Goal: Information Seeking & Learning: Learn about a topic

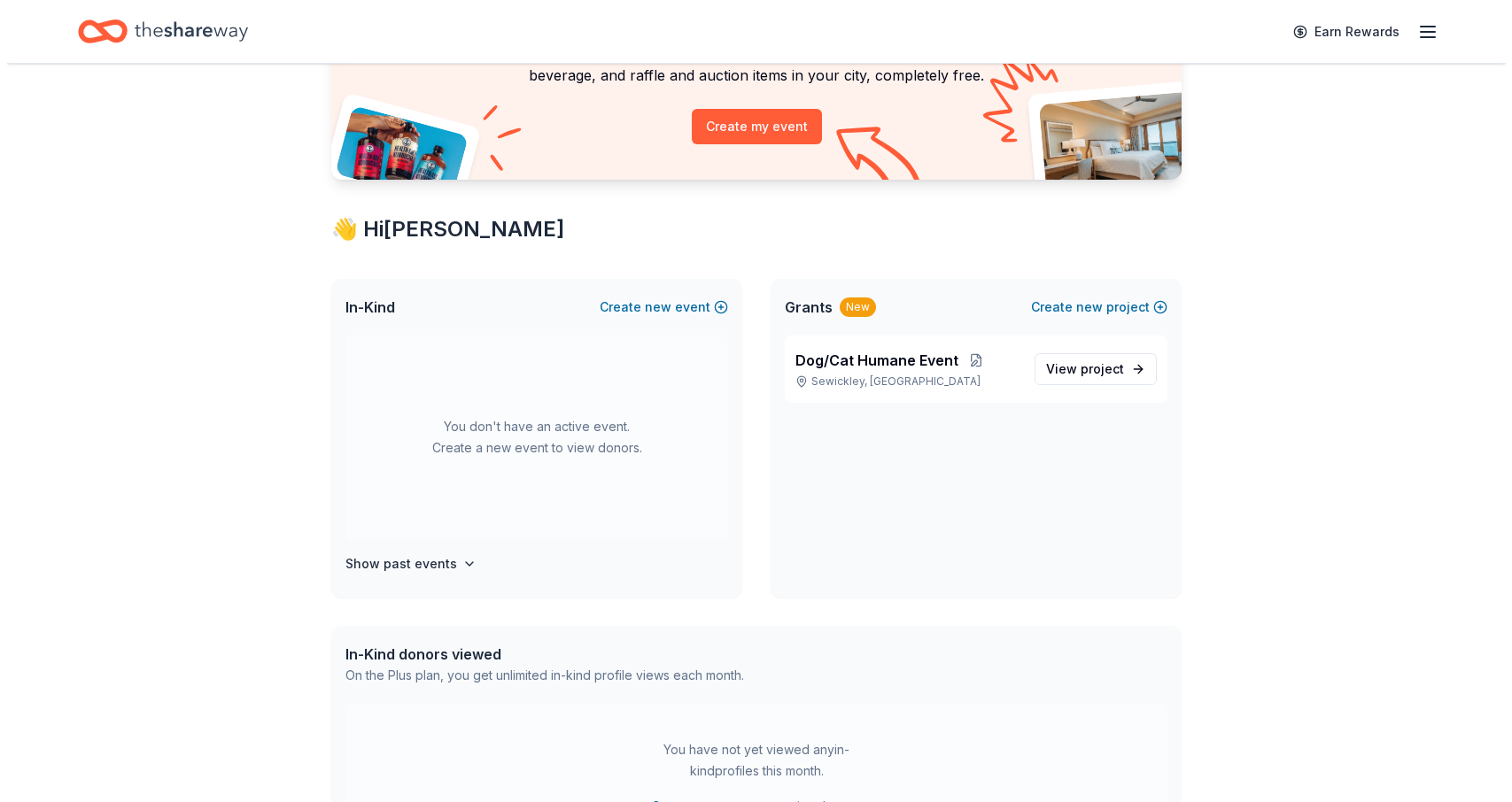
scroll to position [178, 0]
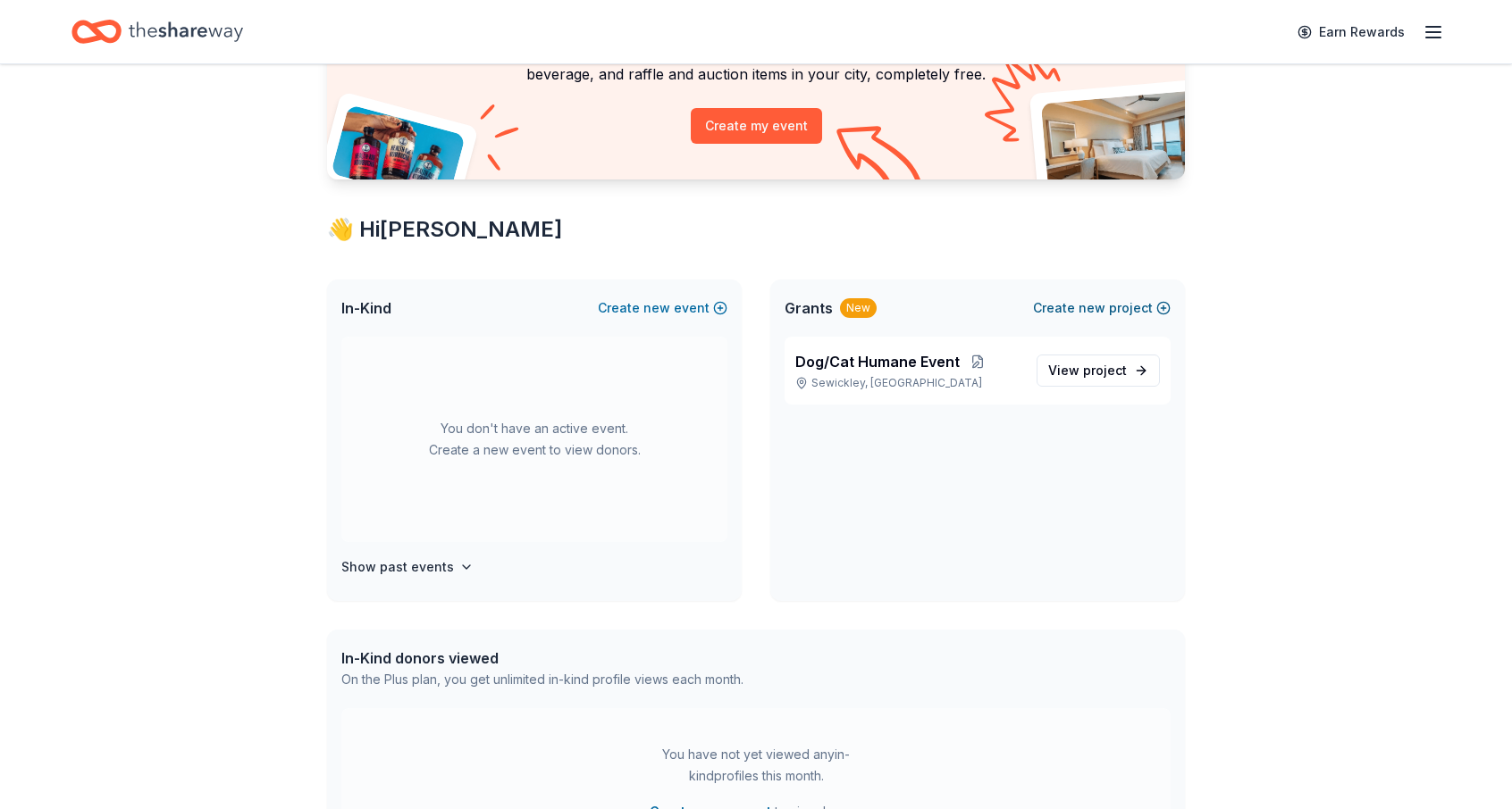
click at [1116, 311] on button "Create new project" at bounding box center [1101, 308] width 137 height 22
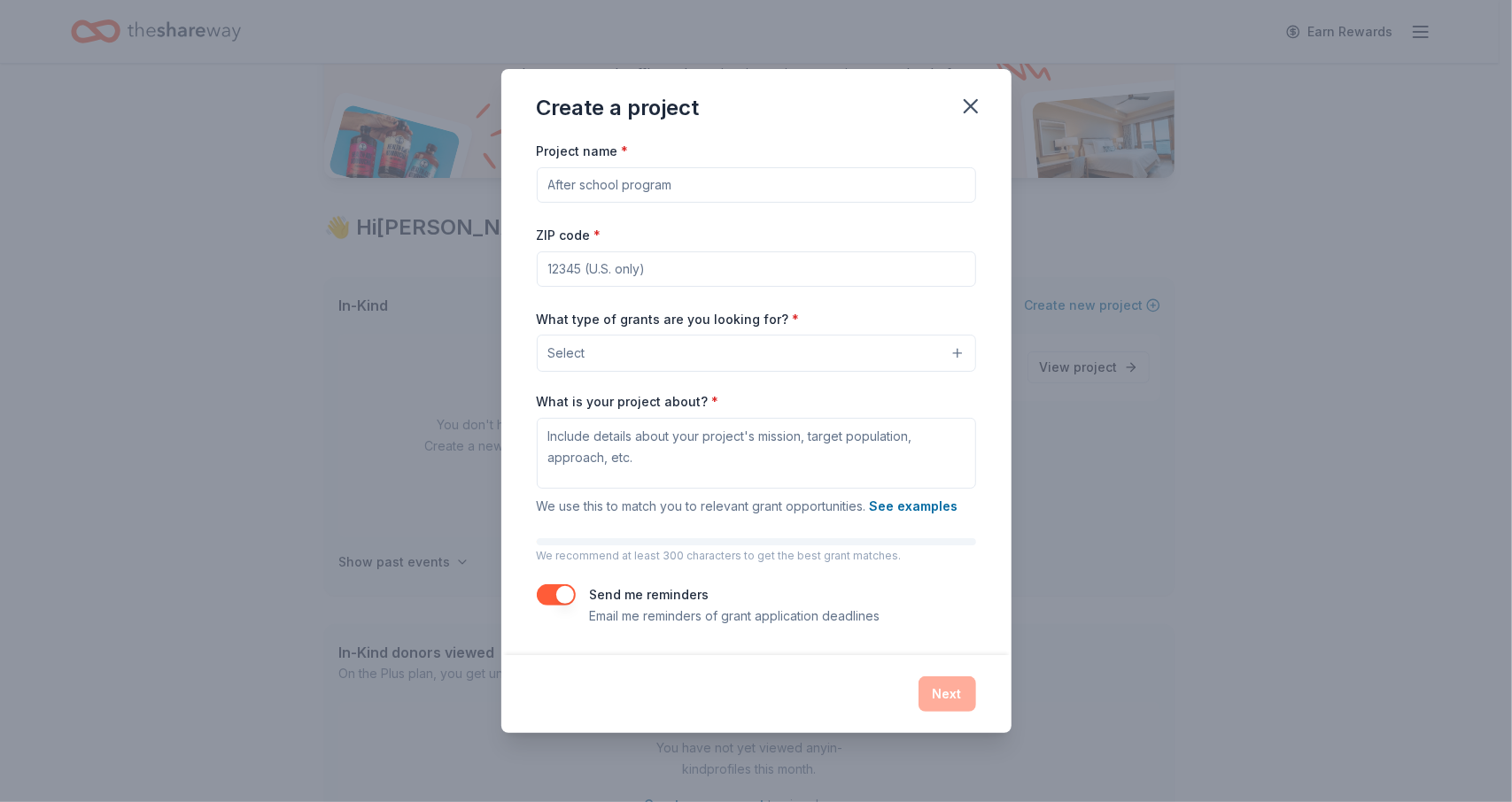
click at [606, 178] on input "Project name *" at bounding box center [756, 185] width 439 height 35
type input "police saftey"
click at [560, 265] on input "ZIP code *" at bounding box center [756, 269] width 439 height 35
type input "15108"
click at [664, 355] on button "Select" at bounding box center [756, 352] width 439 height 37
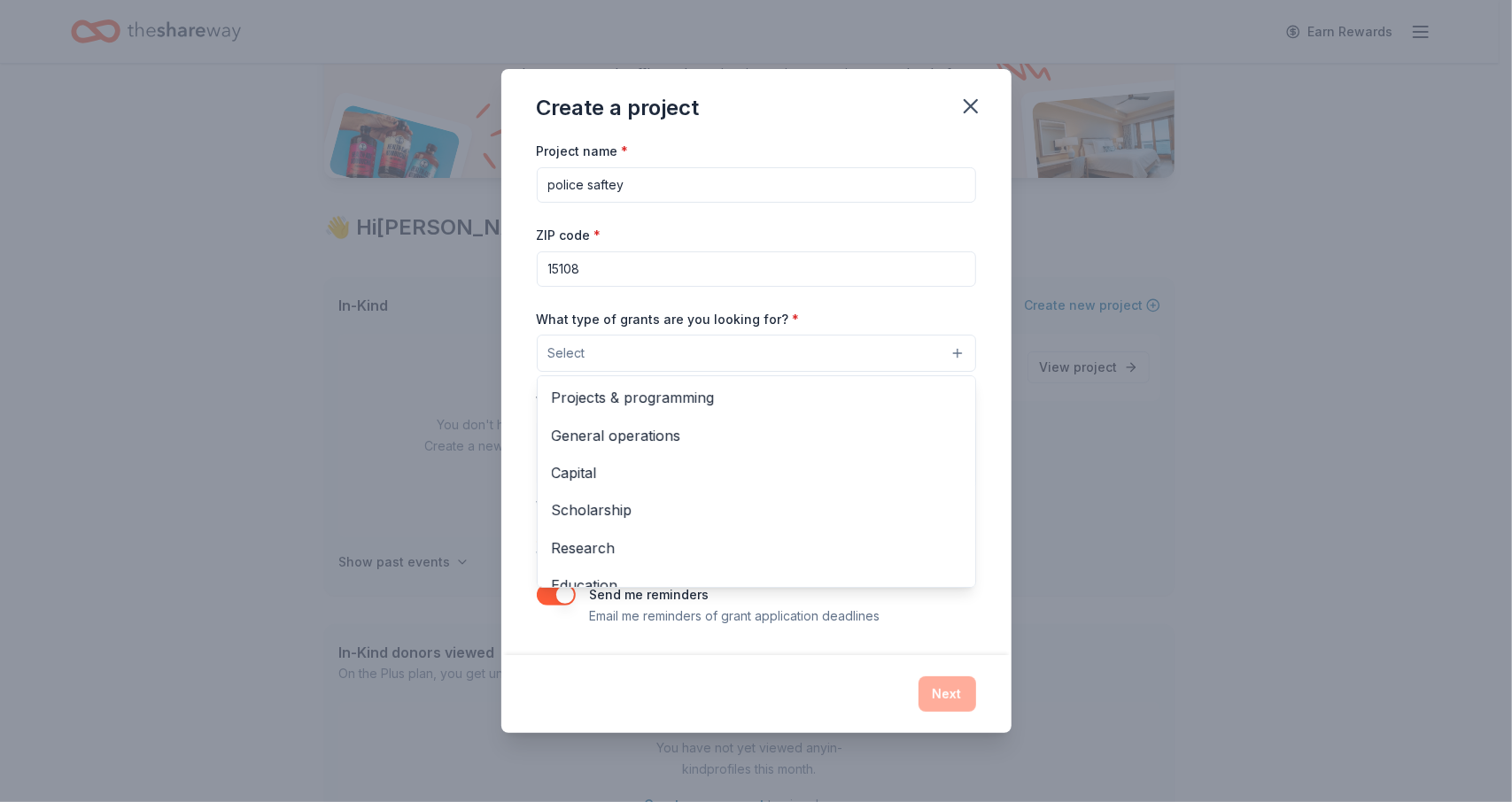
scroll to position [0, 0]
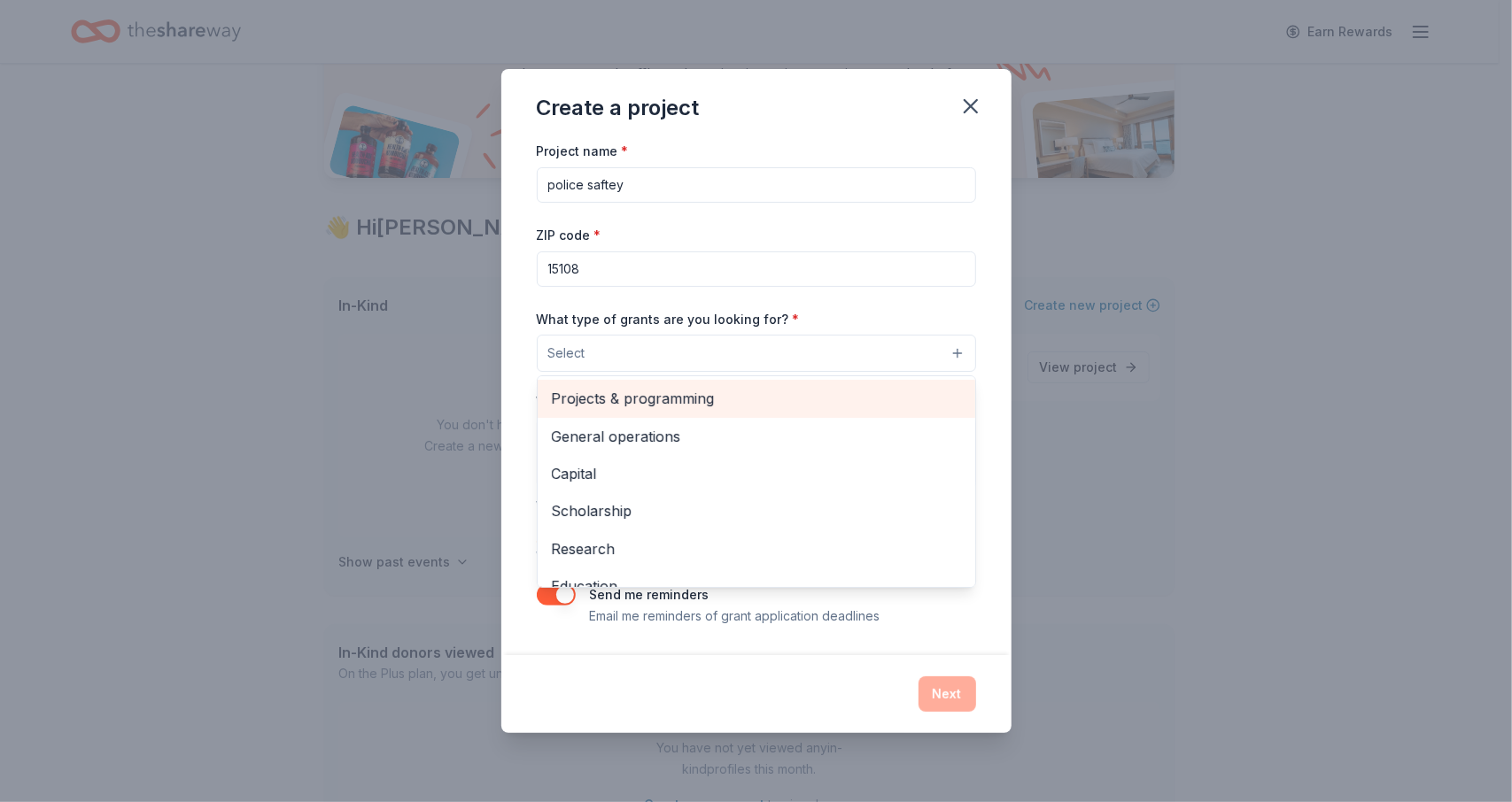
click at [587, 399] on span "Projects & programming" at bounding box center [756, 398] width 409 height 23
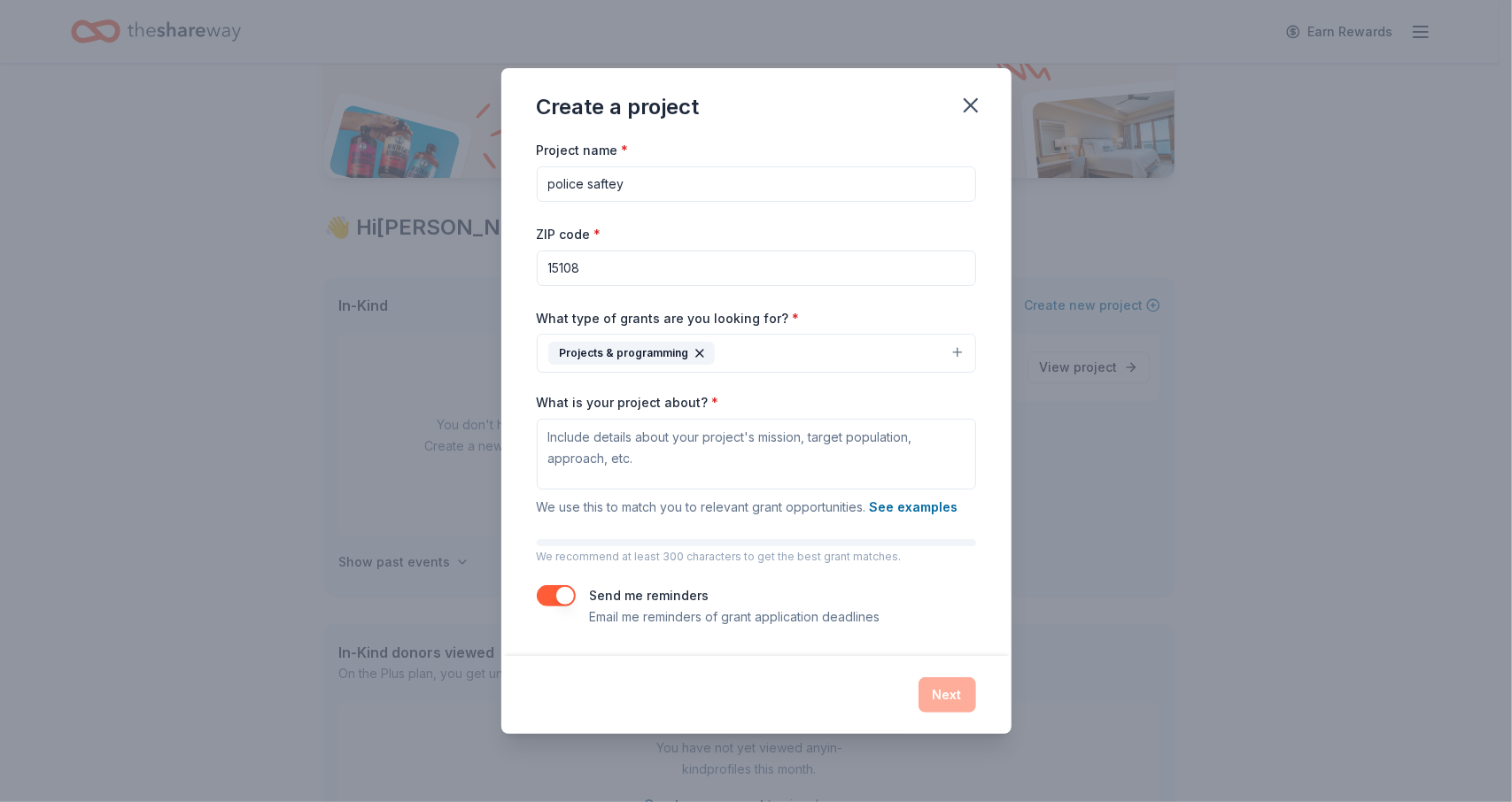
click at [806, 349] on button "Projects & programming" at bounding box center [756, 353] width 439 height 39
click at [547, 434] on textarea "What is your project about? *" at bounding box center [756, 454] width 439 height 71
click at [412, 742] on div "Create a project Project name * police saftey ZIP code * 15108 What type of gra…" at bounding box center [756, 401] width 1512 height 802
click at [576, 424] on textarea "What is your project about? *" at bounding box center [756, 454] width 439 height 71
paste textarea "Moon Township Police have officially relaunched their mountain bike patrol prog…"
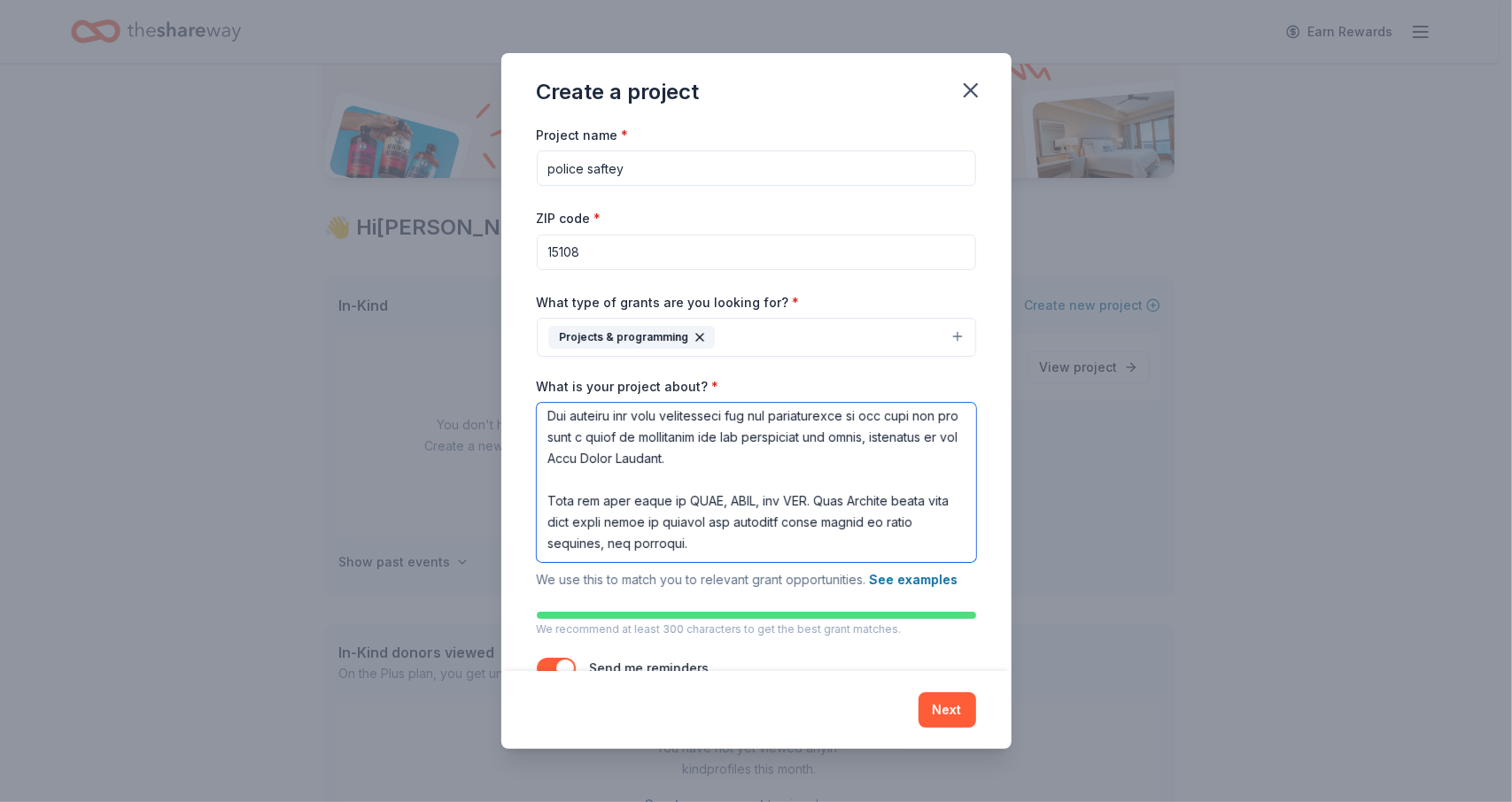
scroll to position [55, 0]
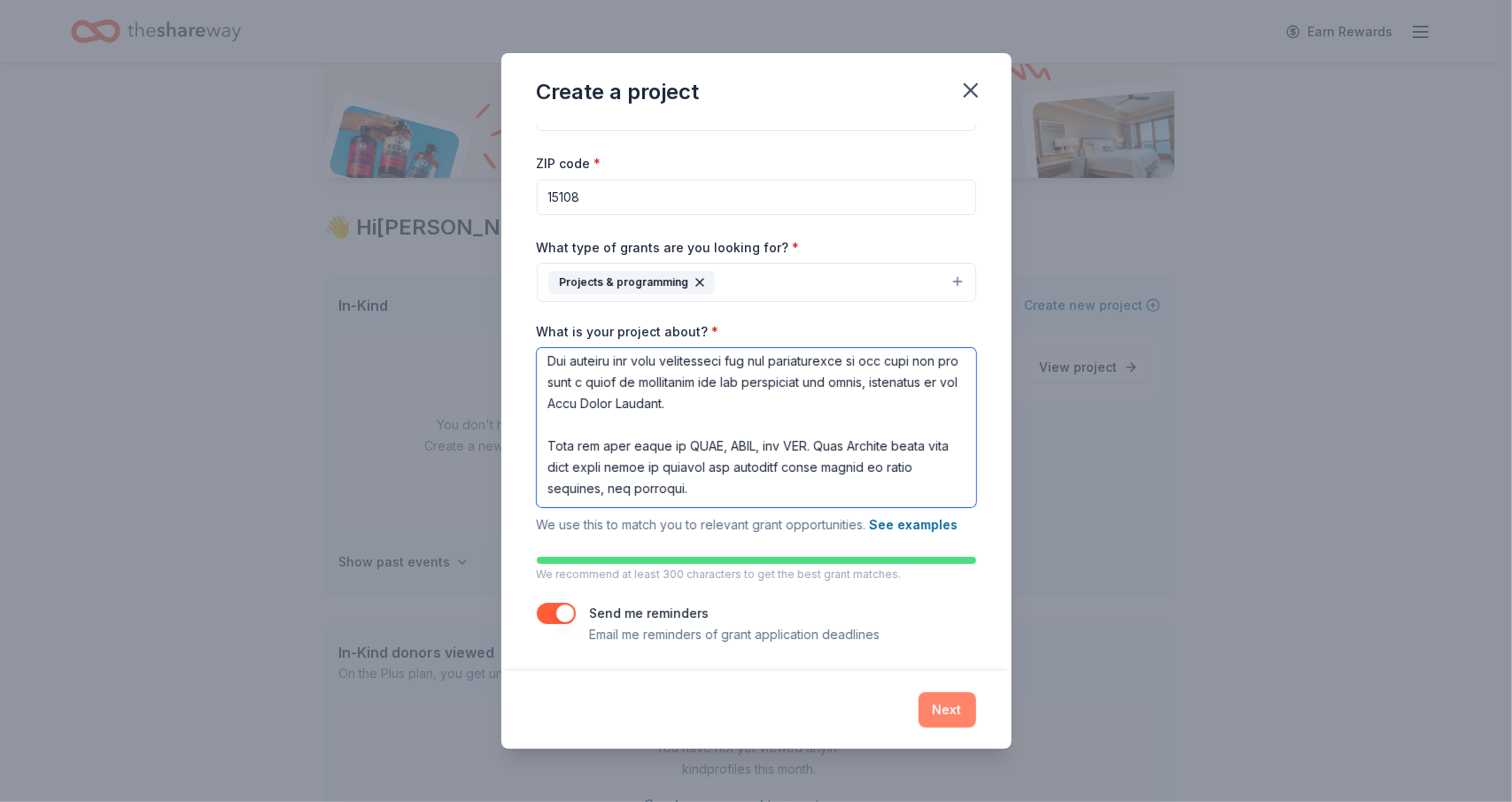
type textarea "Moon Township Police have officially relaunched their mountain bike patrol prog…"
click at [951, 711] on button "Next" at bounding box center [947, 710] width 58 height 35
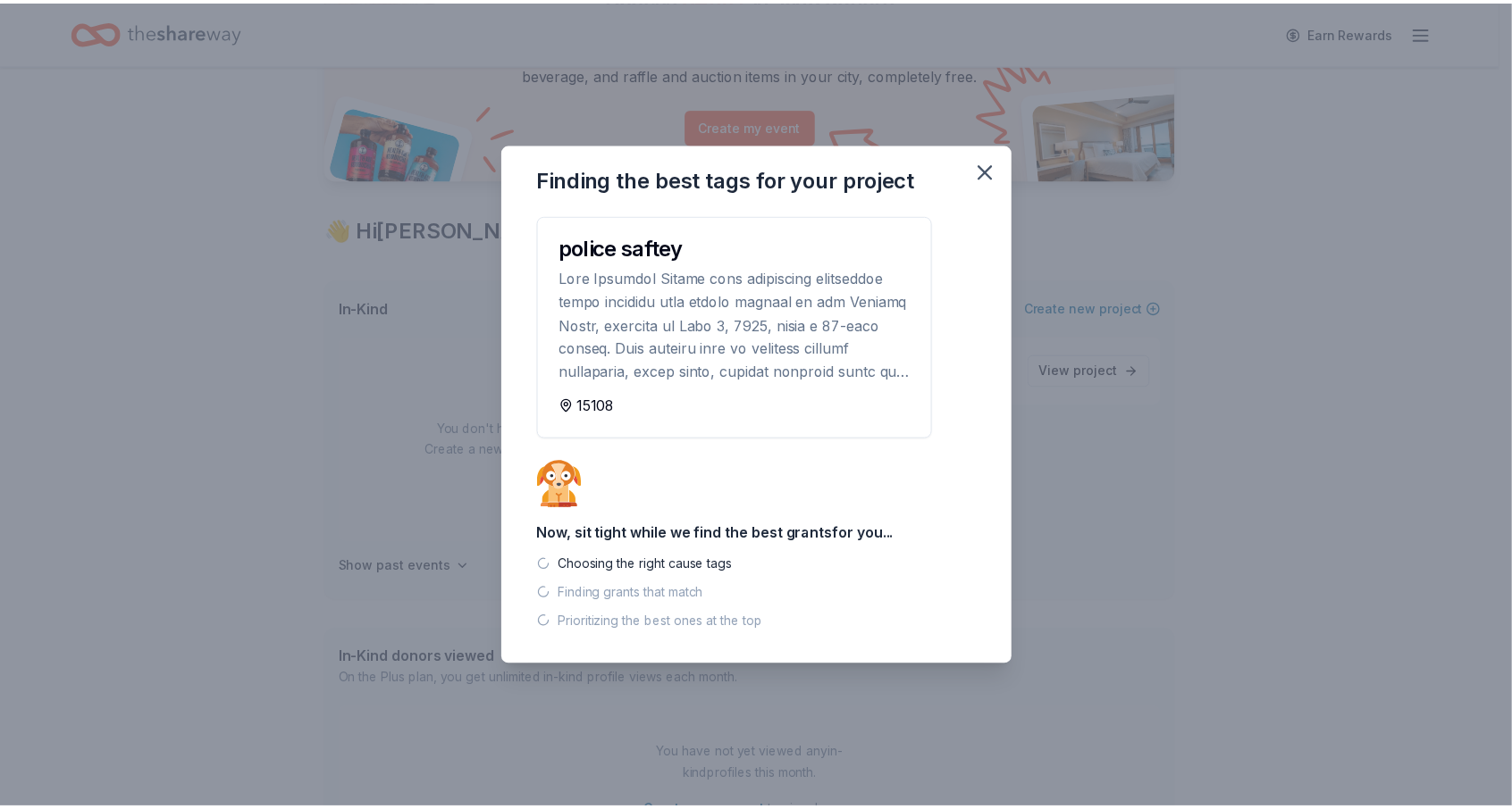
scroll to position [0, 0]
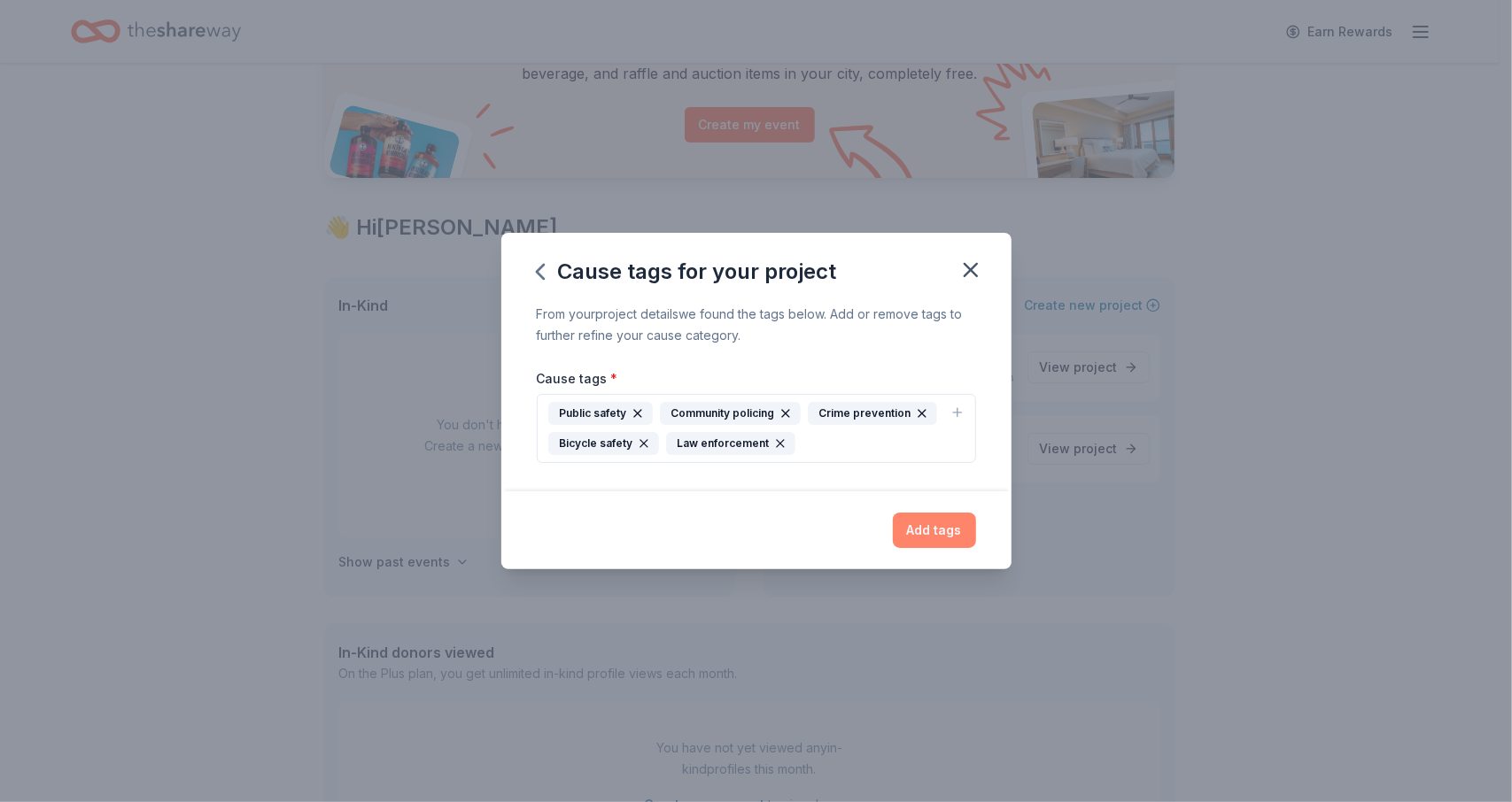
click at [943, 533] on button "Add tags" at bounding box center [934, 530] width 83 height 35
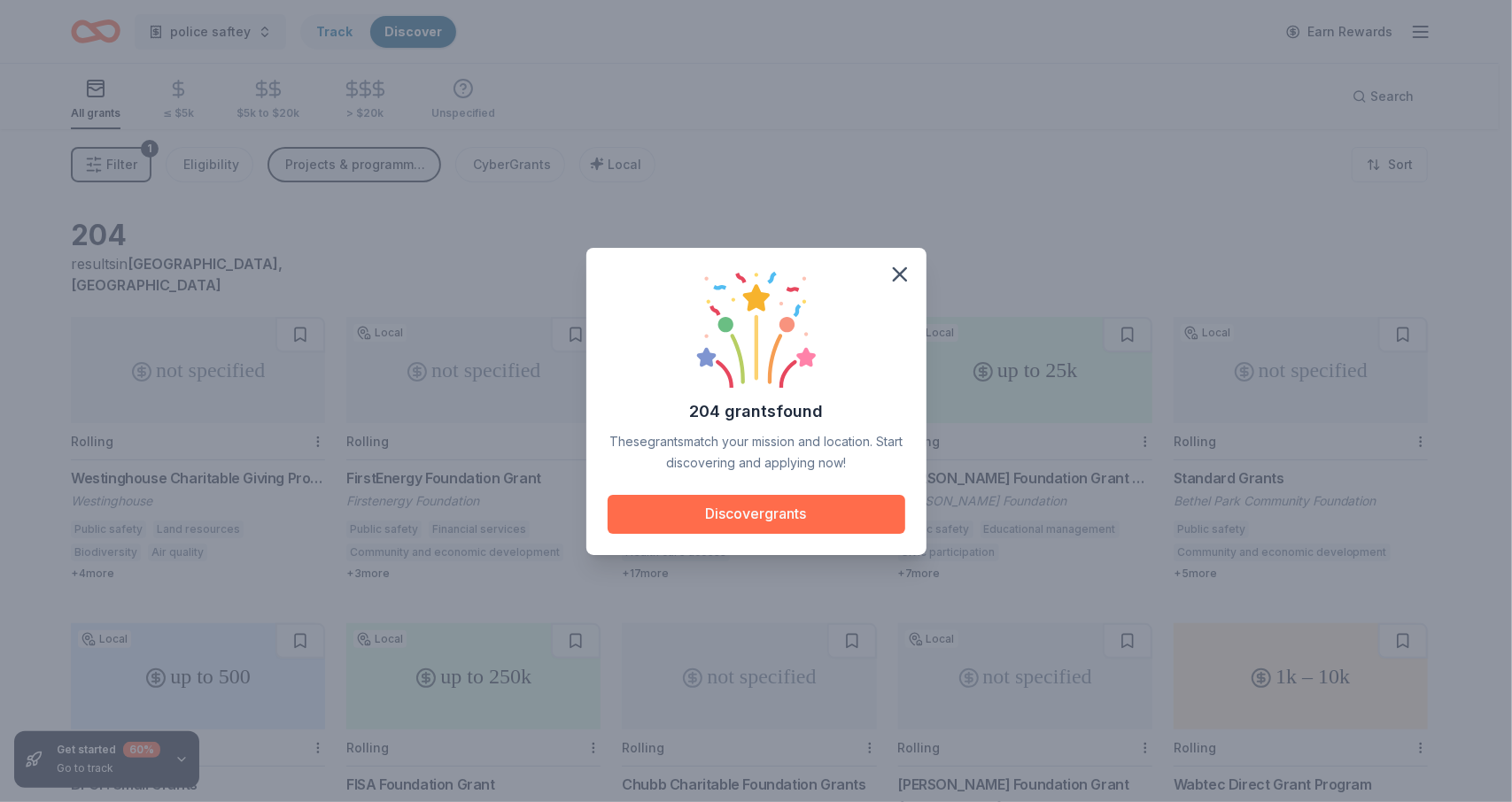
click at [775, 510] on button "Discover grants" at bounding box center [756, 514] width 297 height 39
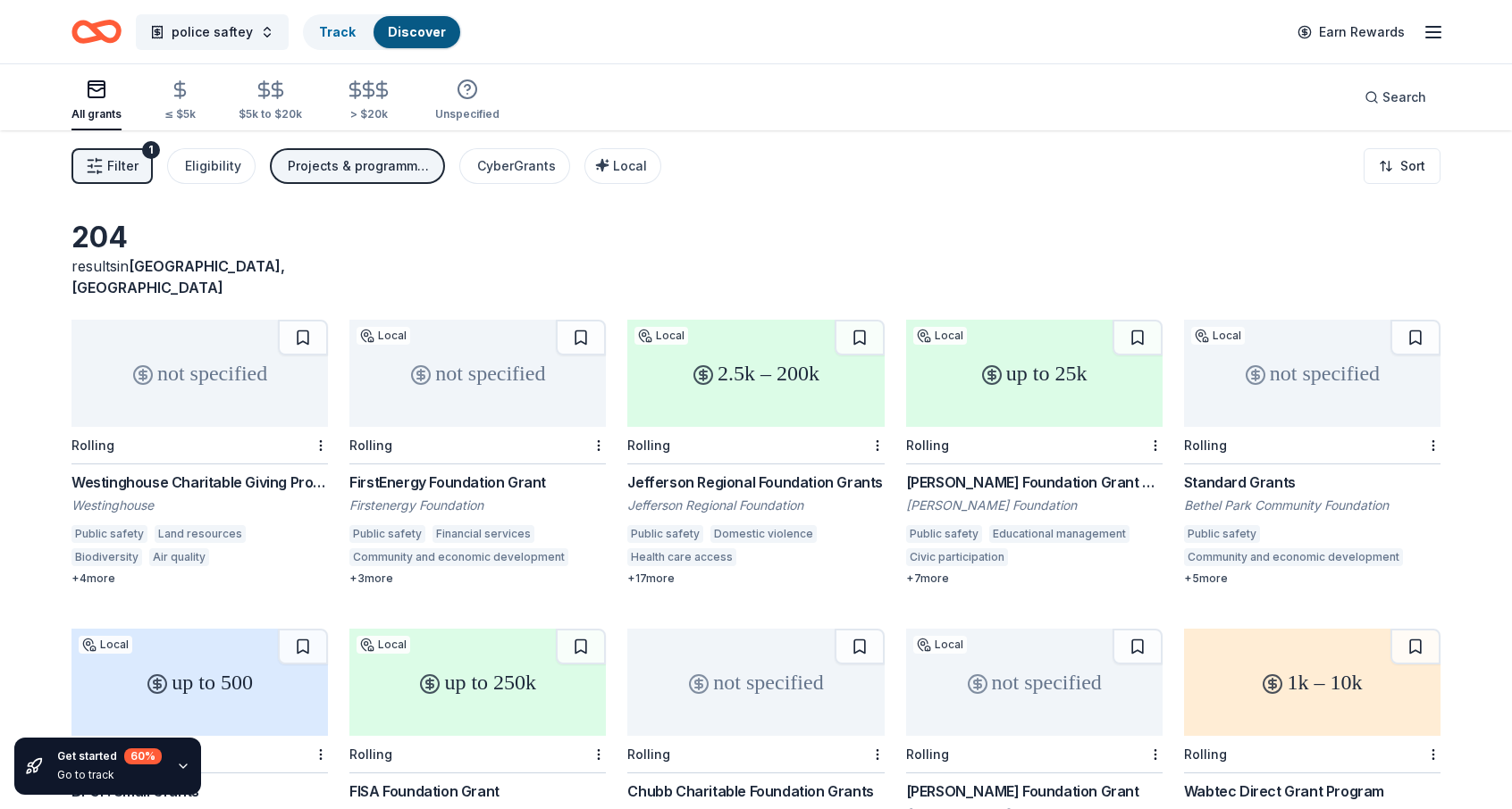
click at [1030, 367] on div "up to 25k" at bounding box center [1035, 374] width 256 height 107
click at [407, 472] on div "FirstEnergy Foundation Grant" at bounding box center [477, 483] width 256 height 22
click at [175, 472] on div "Westinghouse Charitable Giving Program" at bounding box center [200, 483] width 256 height 22
click at [779, 472] on div "Jefferson Regional Foundation Grants" at bounding box center [756, 483] width 256 height 22
click at [1275, 496] on div "Bethel Park Community Foundation" at bounding box center [1312, 505] width 256 height 18
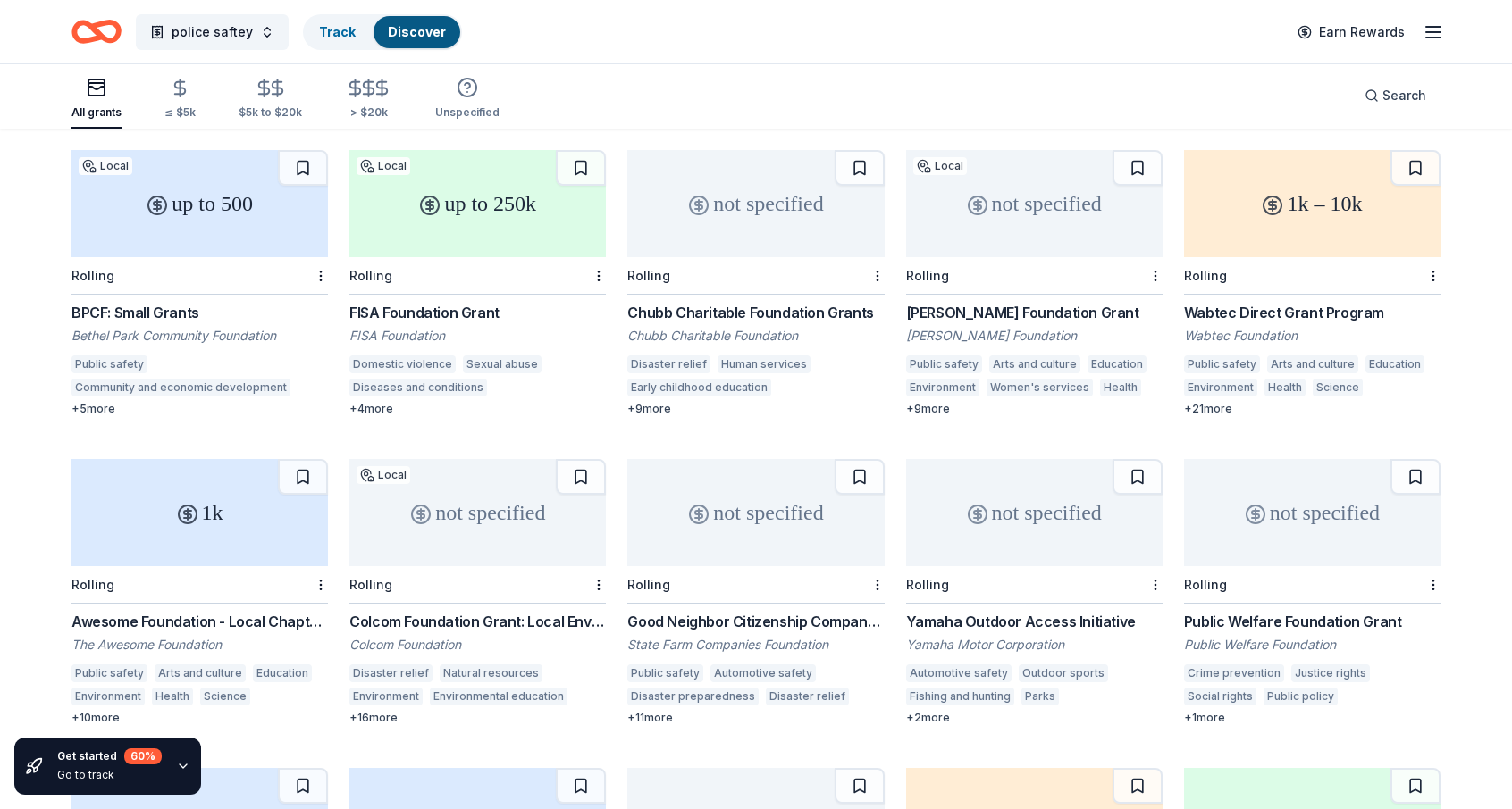
scroll to position [565, 0]
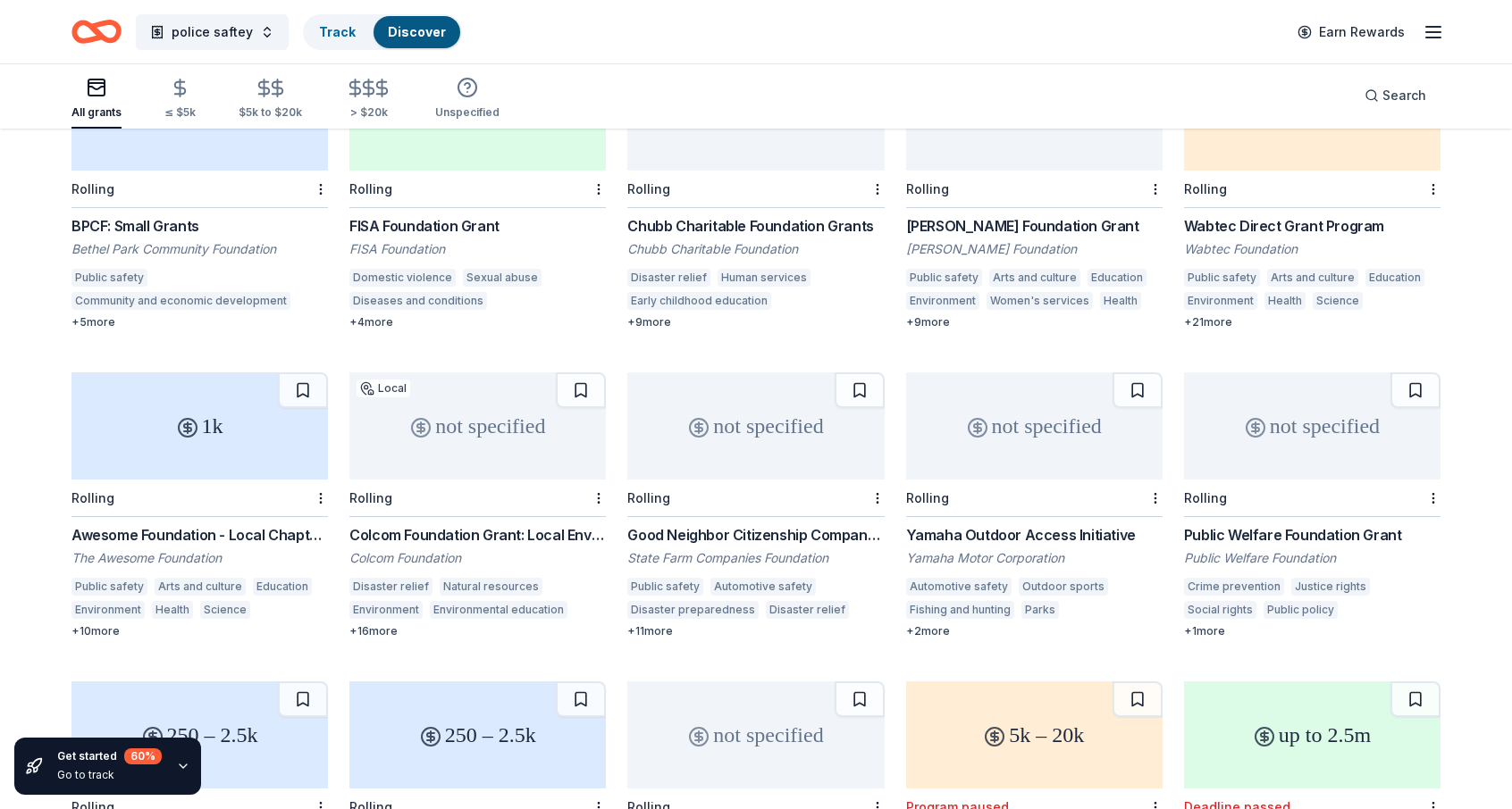
click at [1265, 524] on div "Public Welfare Foundation Grant" at bounding box center [1312, 535] width 256 height 22
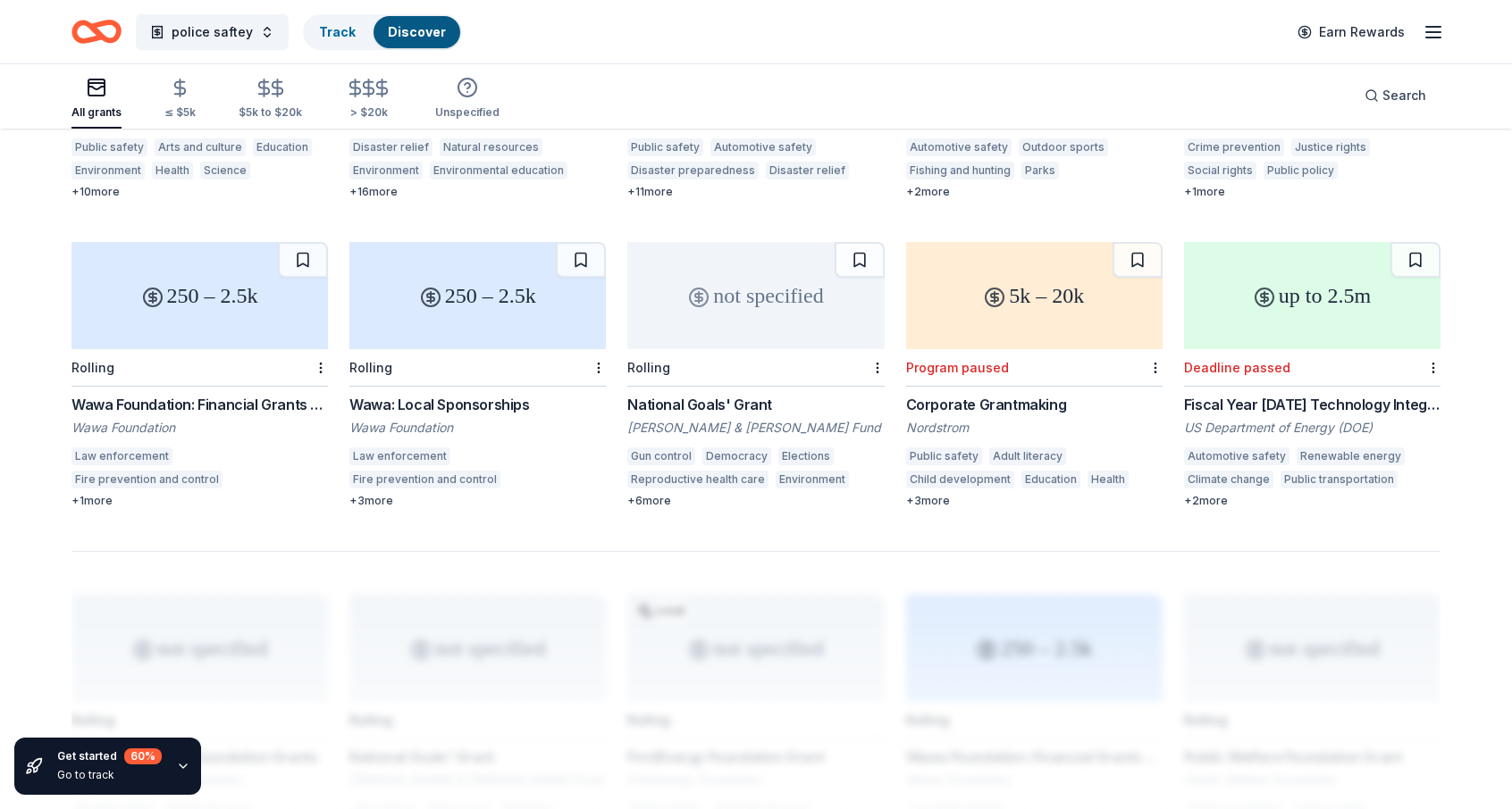
scroll to position [1012, 0]
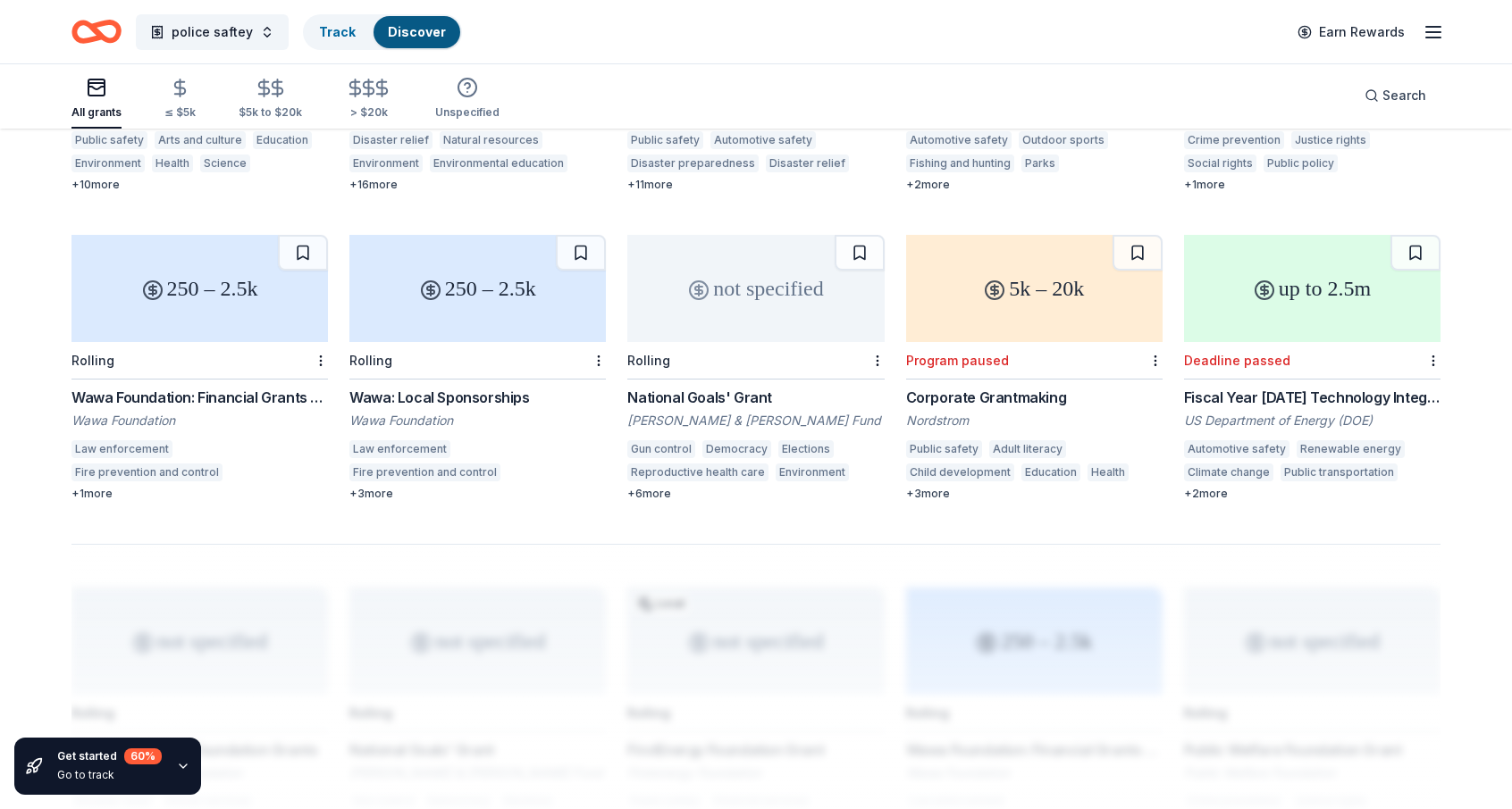
click at [91, 487] on div "+ 1 more" at bounding box center [200, 494] width 256 height 15
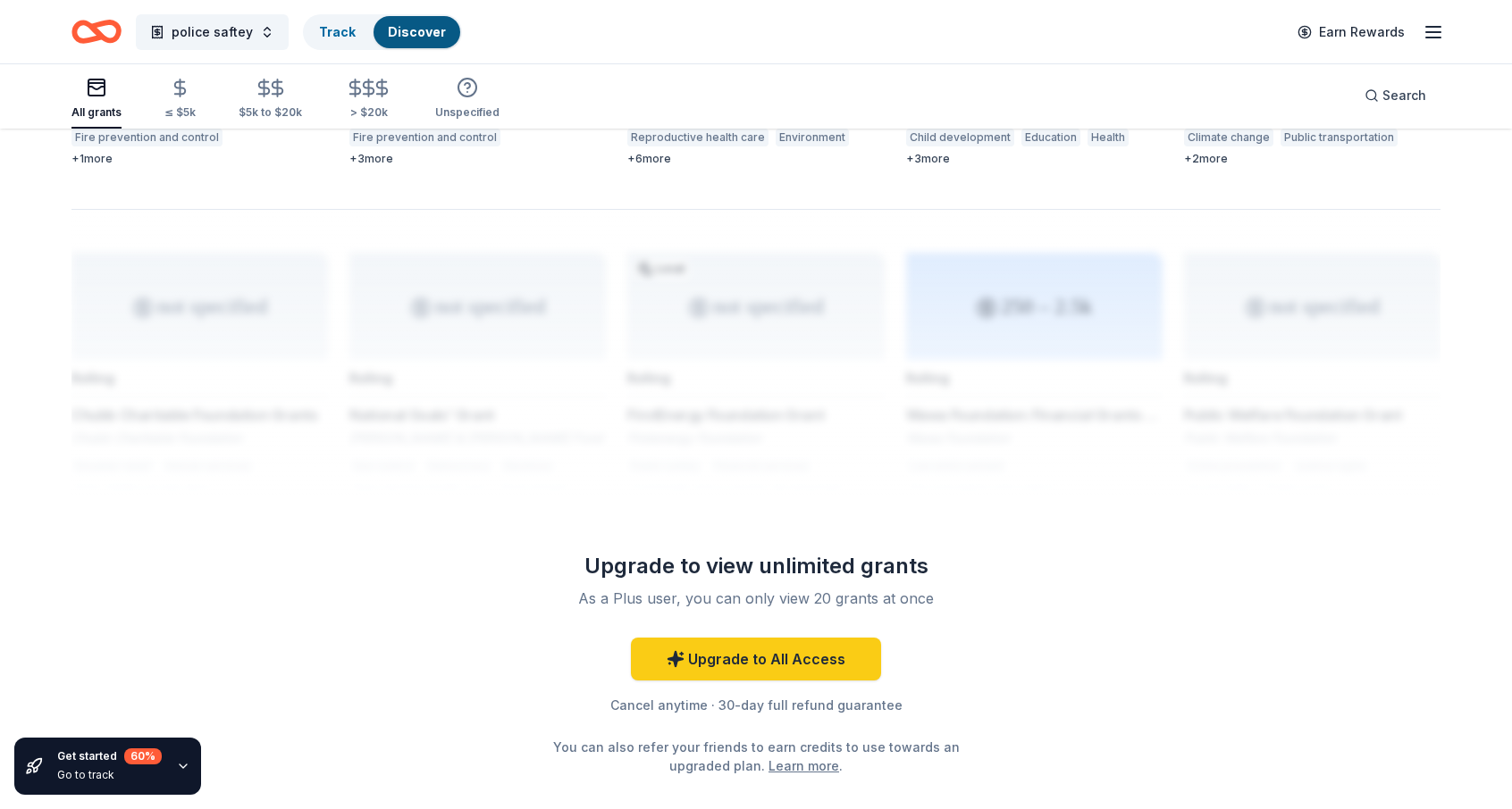
scroll to position [1443, 0]
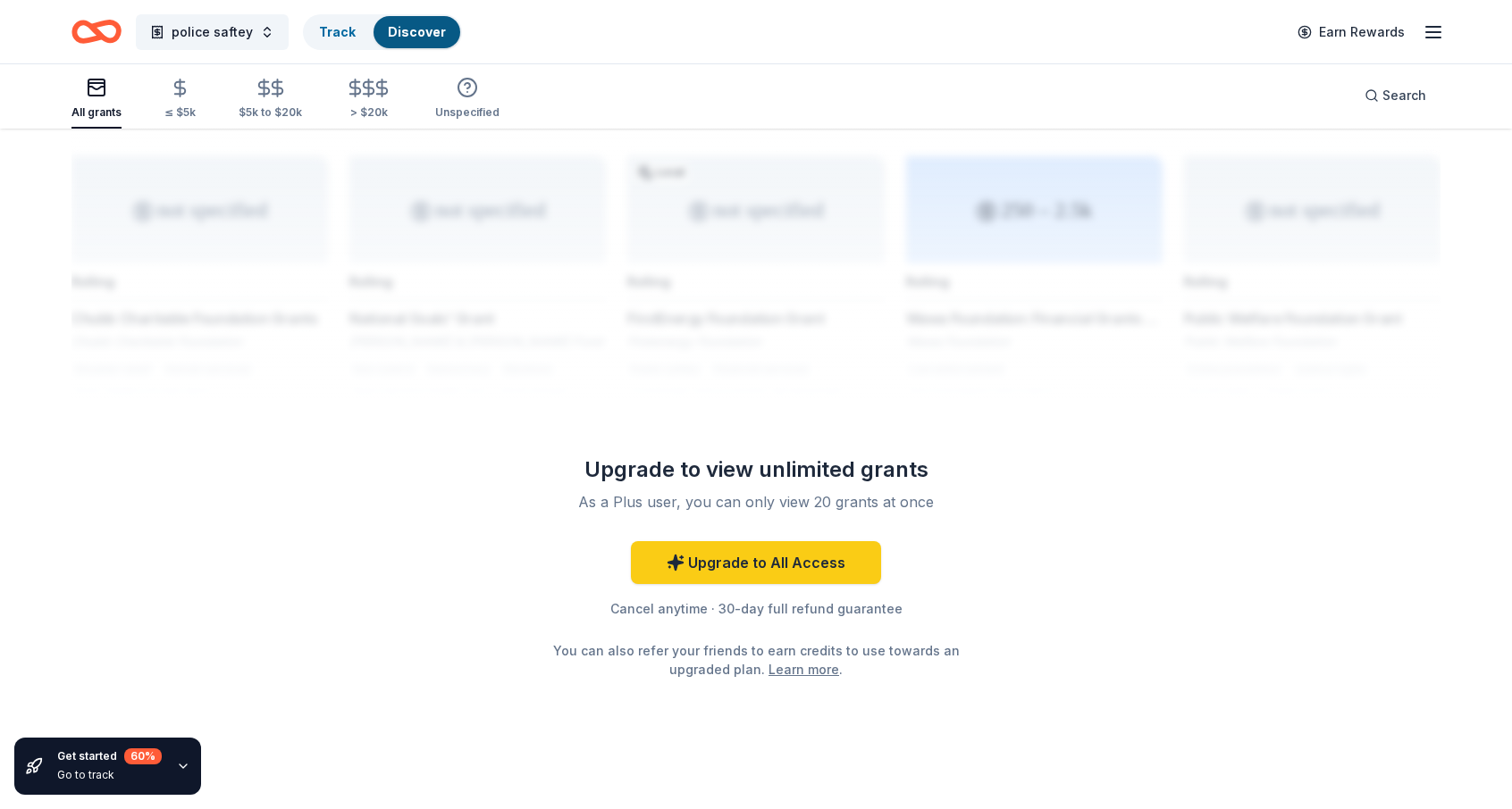
click at [177, 764] on icon "button" at bounding box center [184, 766] width 15 height 15
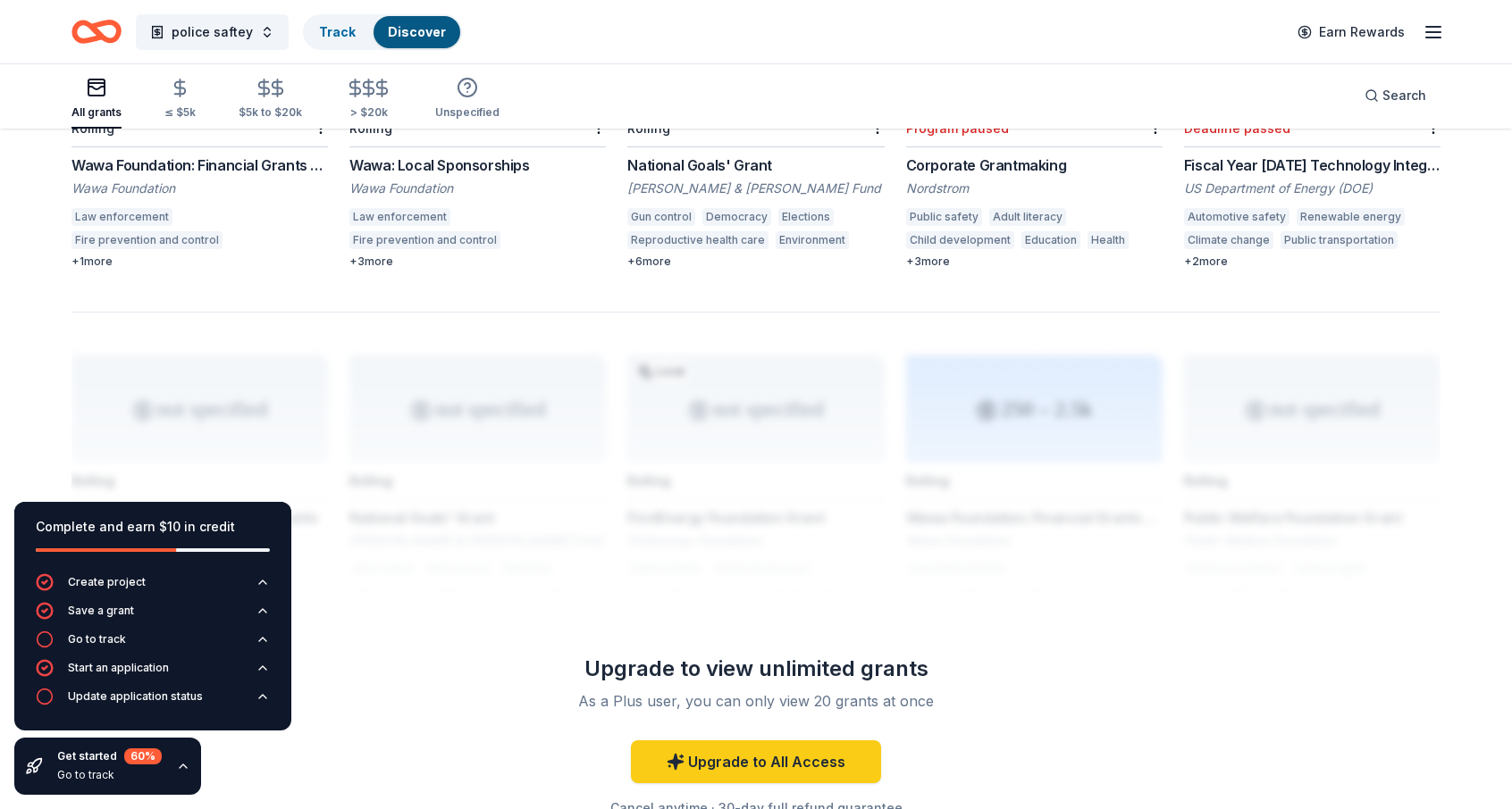
scroll to position [997, 0]
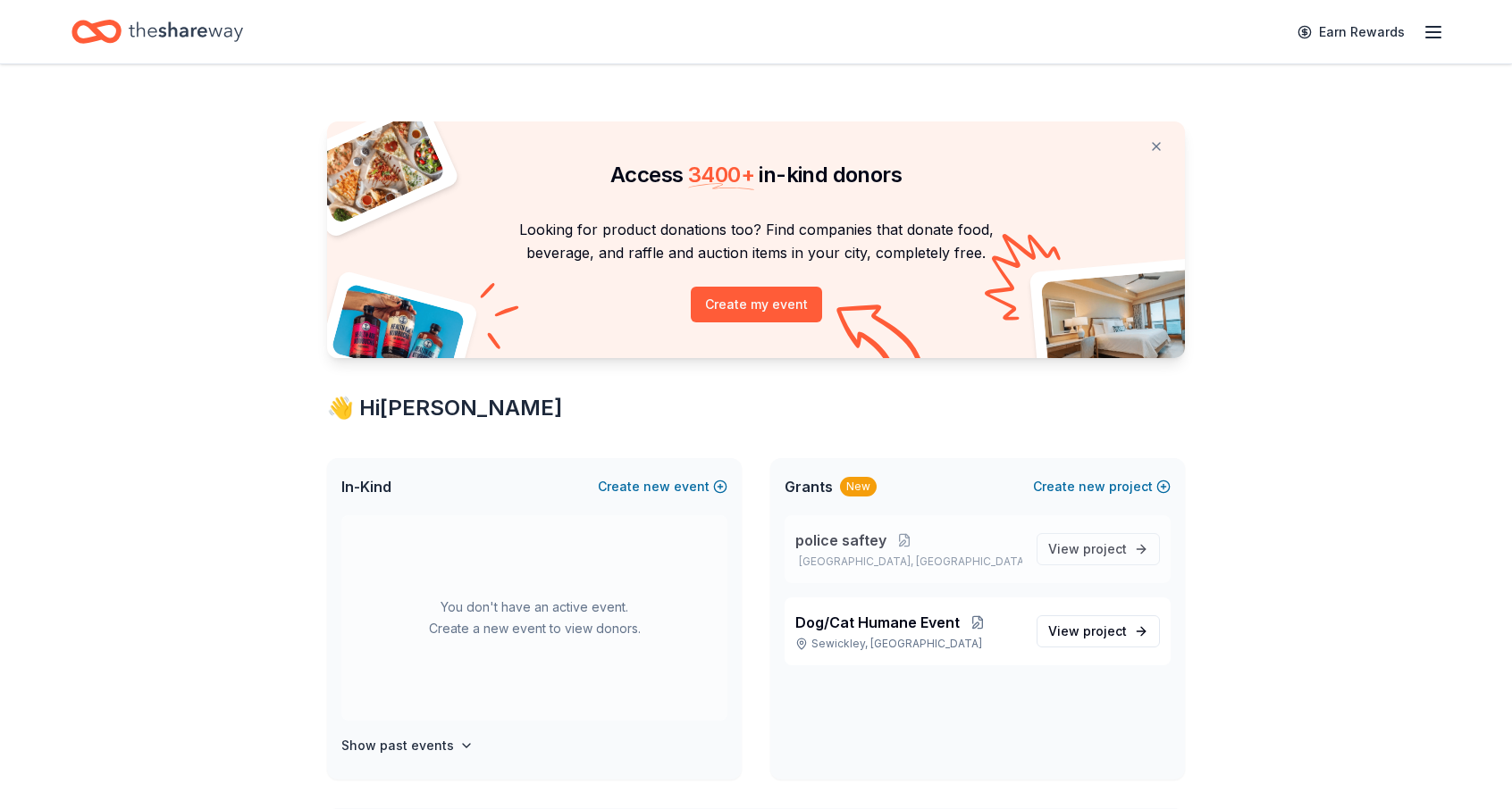
click at [853, 544] on span "police saftey" at bounding box center [841, 541] width 91 height 22
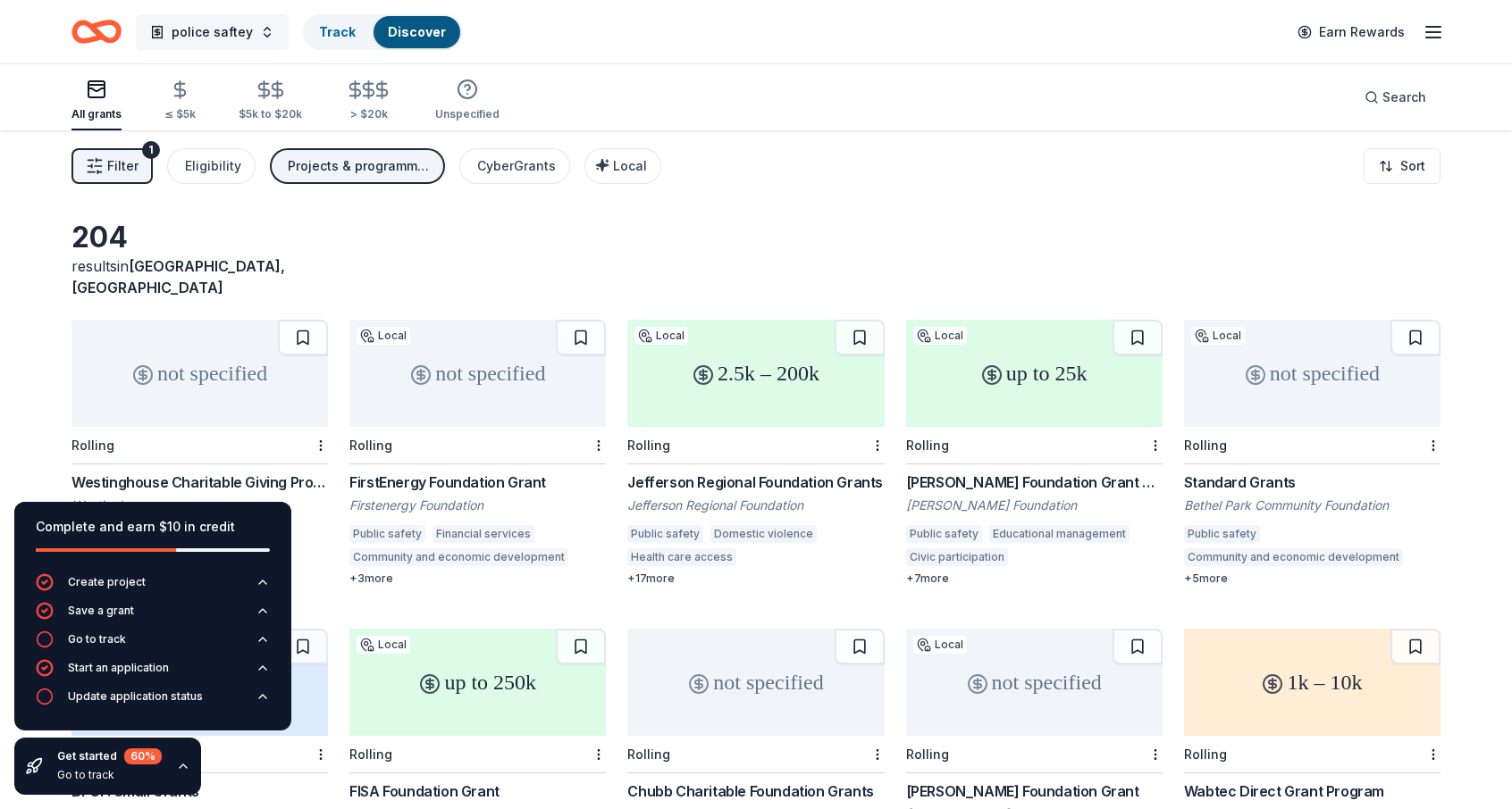
click at [259, 35] on button "police saftey" at bounding box center [212, 32] width 153 height 35
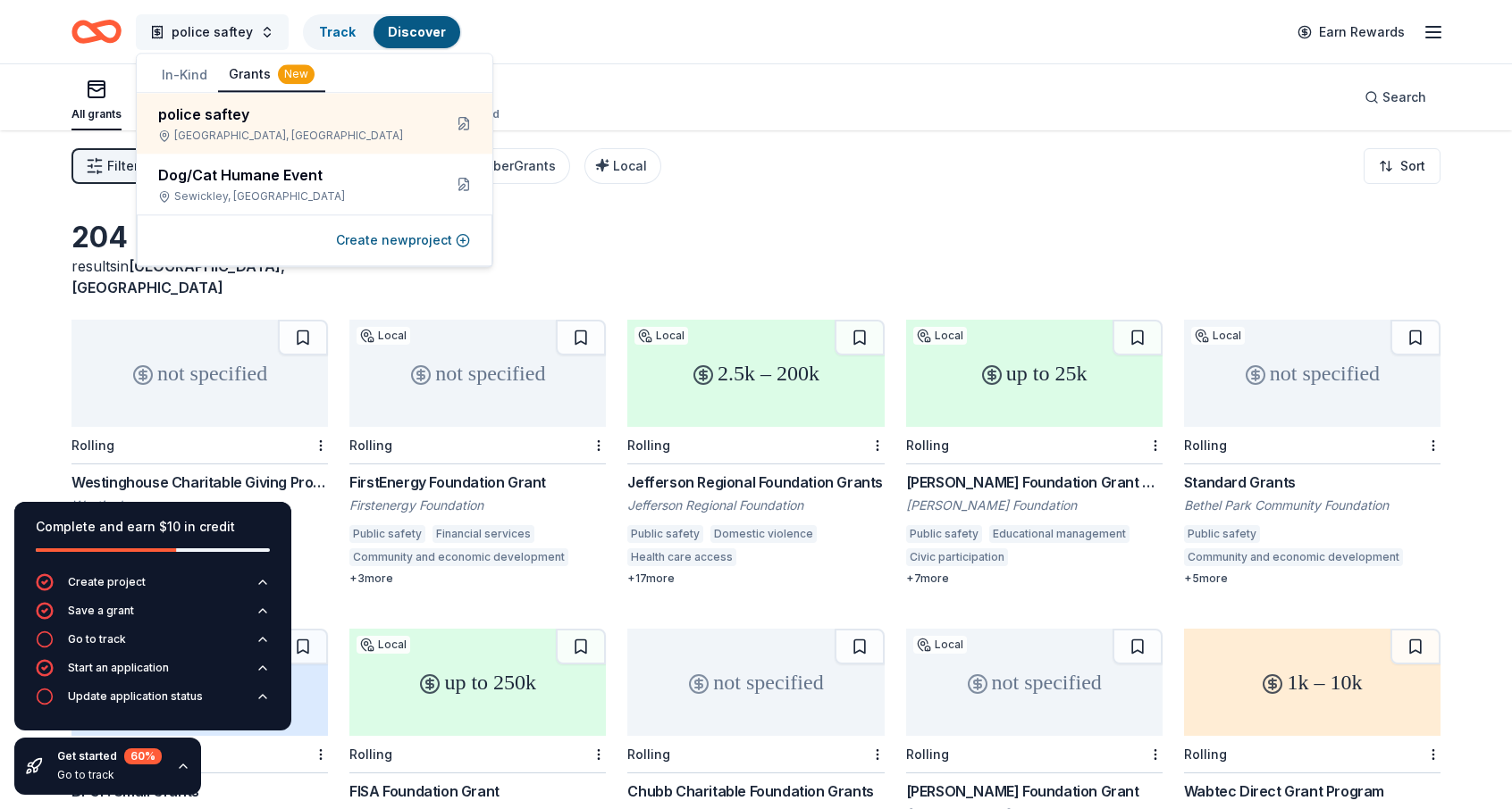
click at [209, 27] on span "police saftey" at bounding box center [212, 33] width 81 height 22
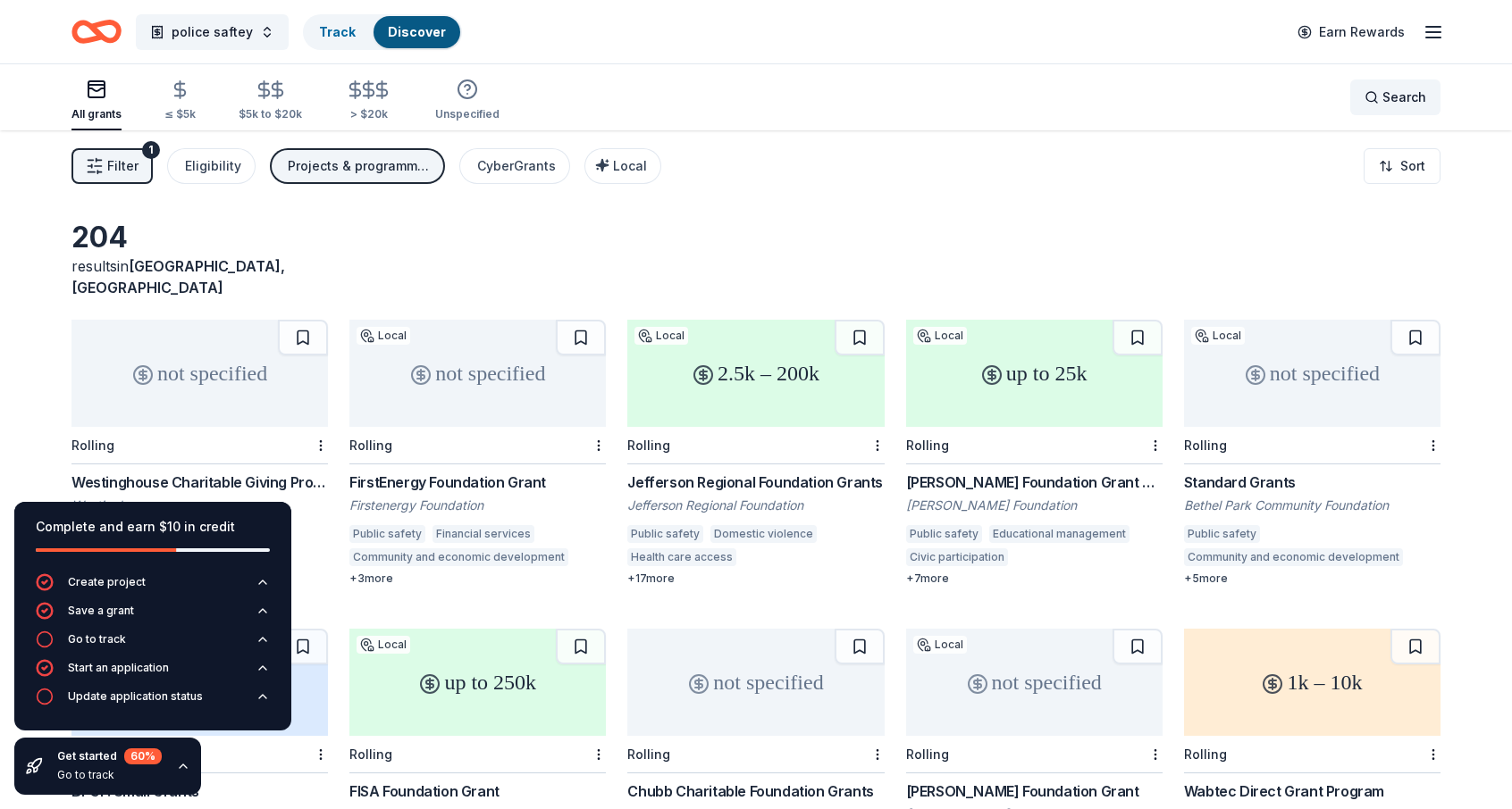
click at [1374, 97] on div "Search" at bounding box center [1396, 97] width 62 height 22
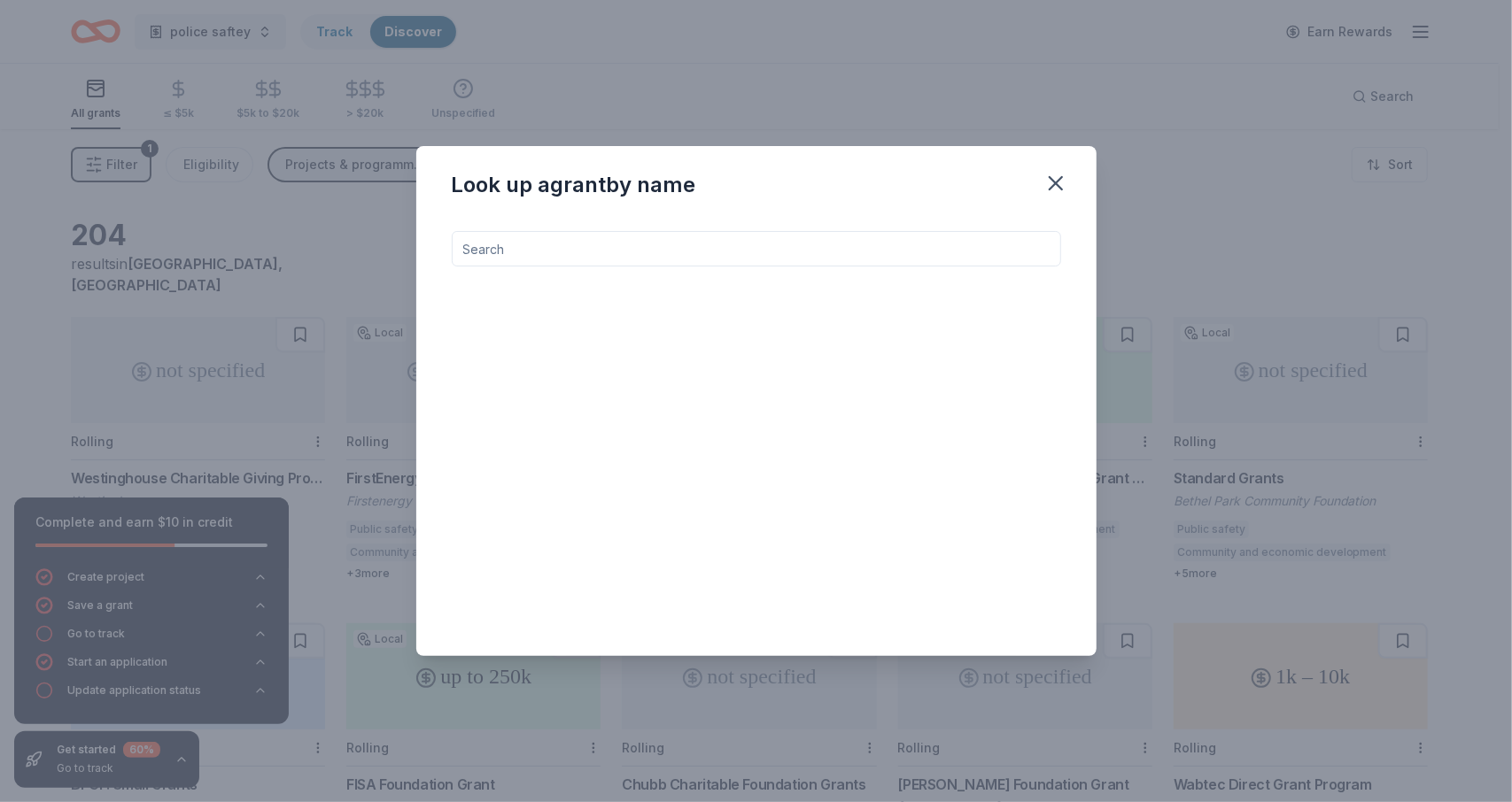
click at [561, 242] on input at bounding box center [756, 249] width 609 height 35
drag, startPoint x: 532, startPoint y: 248, endPoint x: 519, endPoint y: 244, distance: 13.6
click at [519, 244] on input "public saftery" at bounding box center [756, 249] width 609 height 35
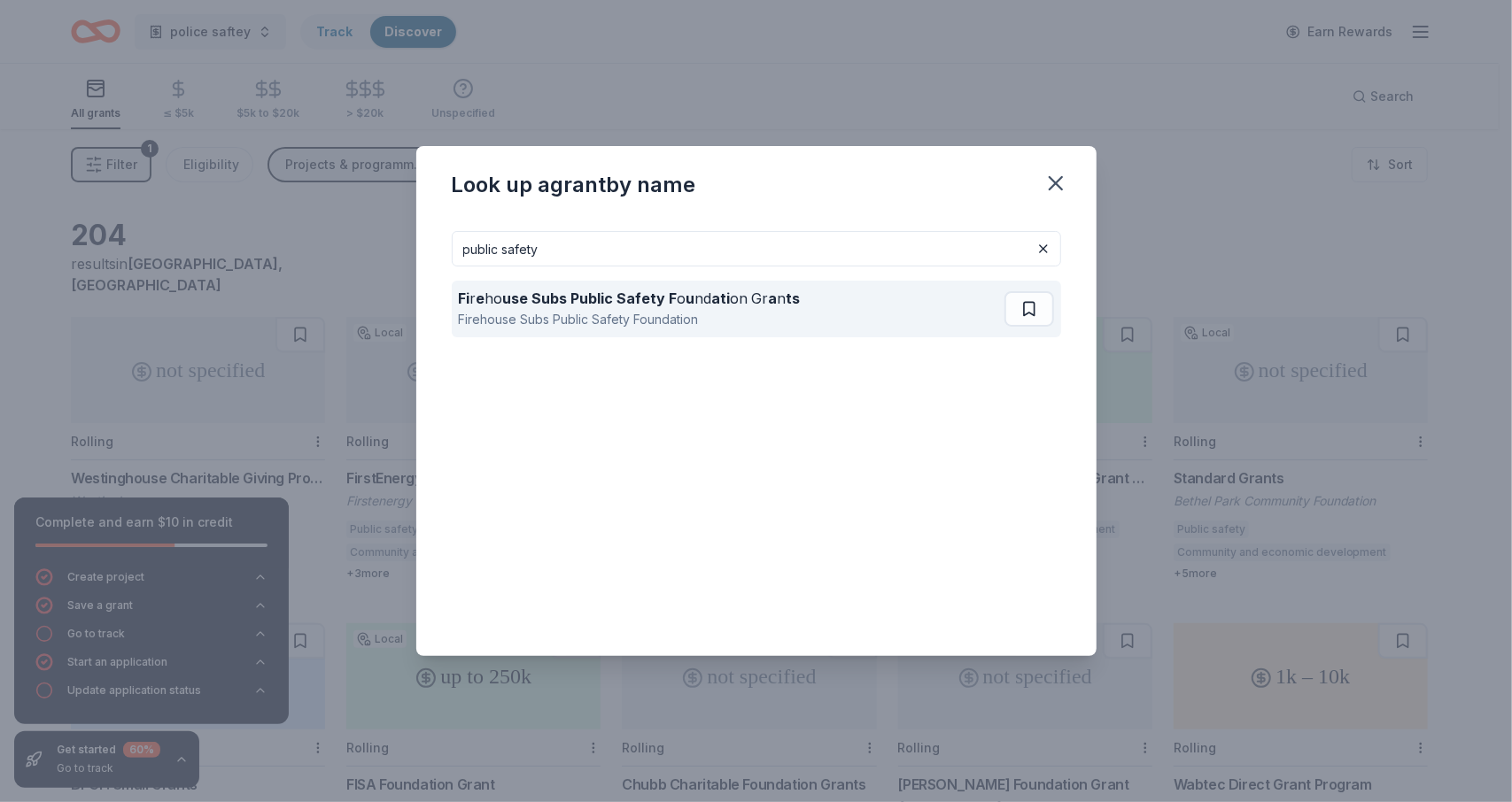
click at [579, 302] on strong "use Subs Public Safety F" at bounding box center [590, 298] width 175 height 18
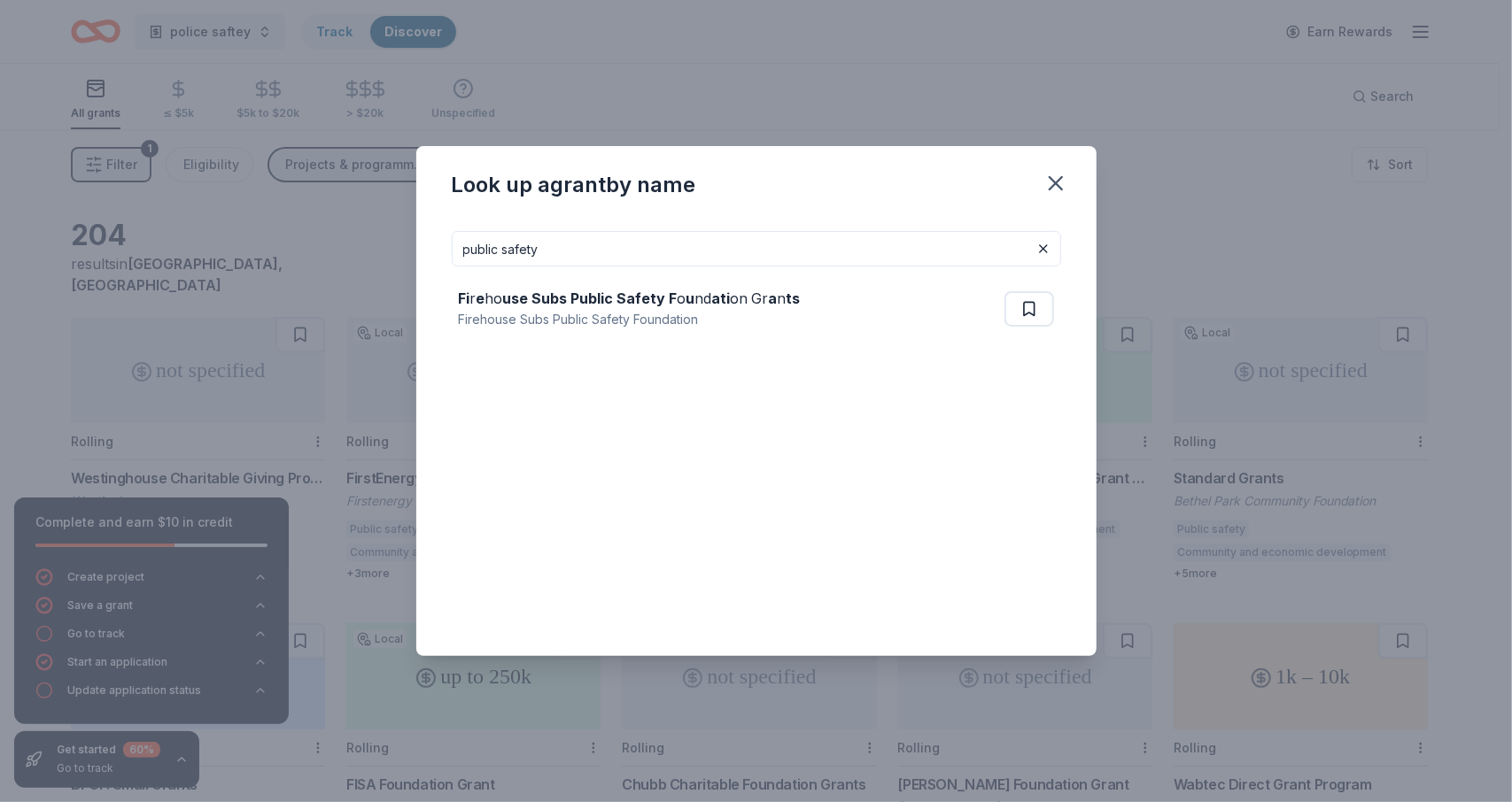
drag, startPoint x: 495, startPoint y: 251, endPoint x: 470, endPoint y: 249, distance: 25.1
click at [469, 247] on input "public safety" at bounding box center [756, 249] width 609 height 35
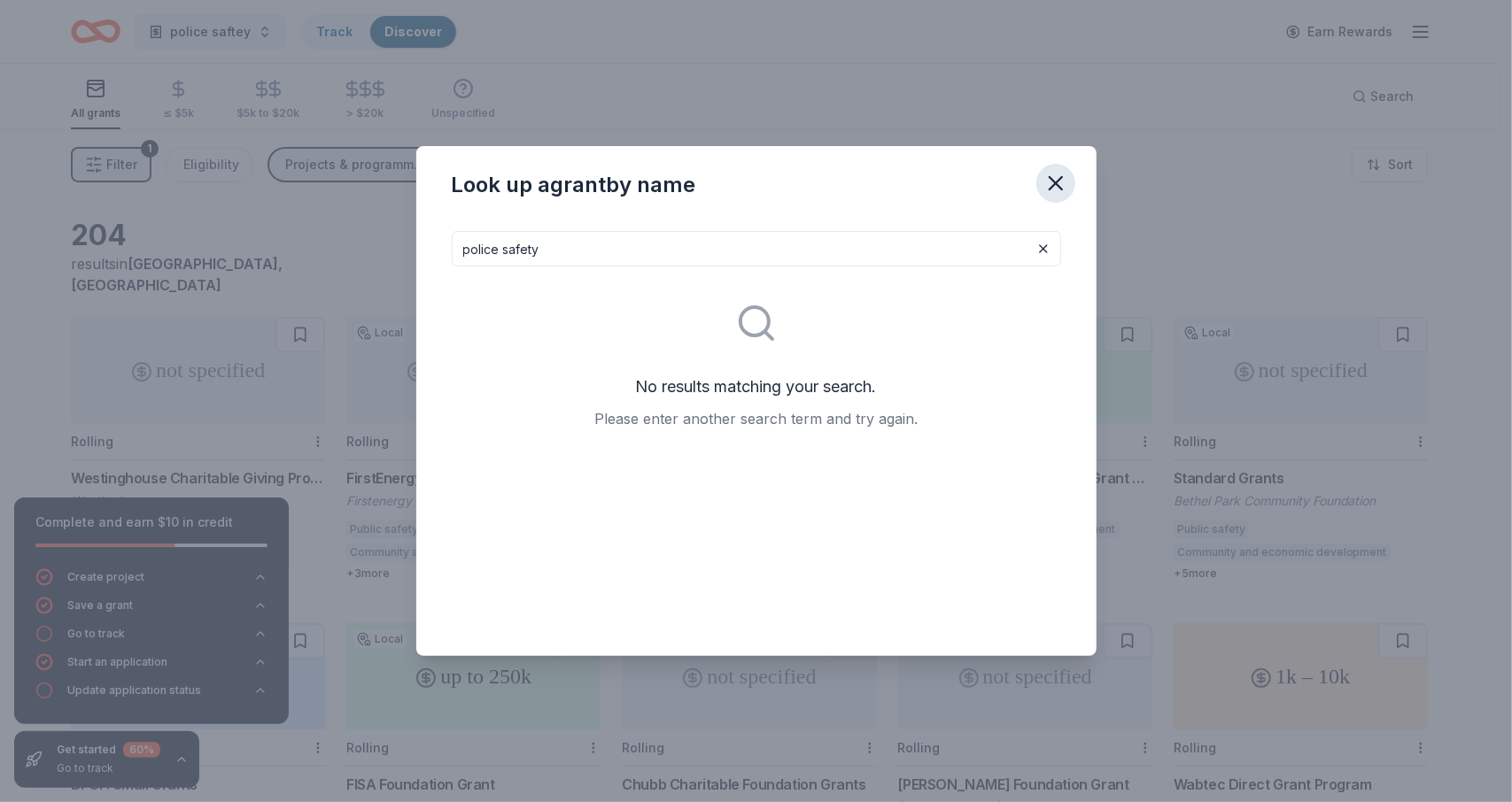
type input "police safety"
click at [1054, 183] on icon "button" at bounding box center [1056, 184] width 13 height 13
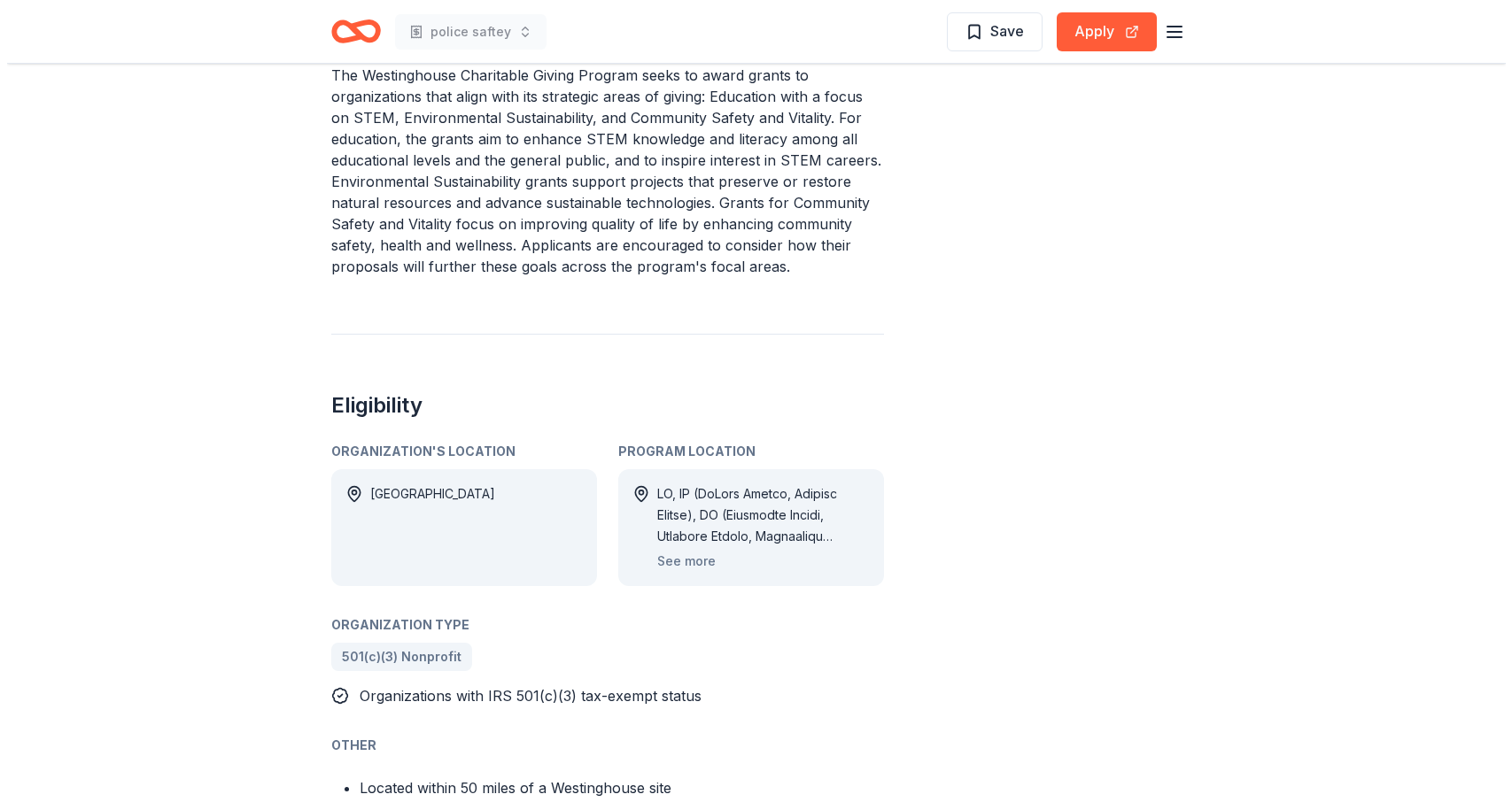
scroll to position [708, 0]
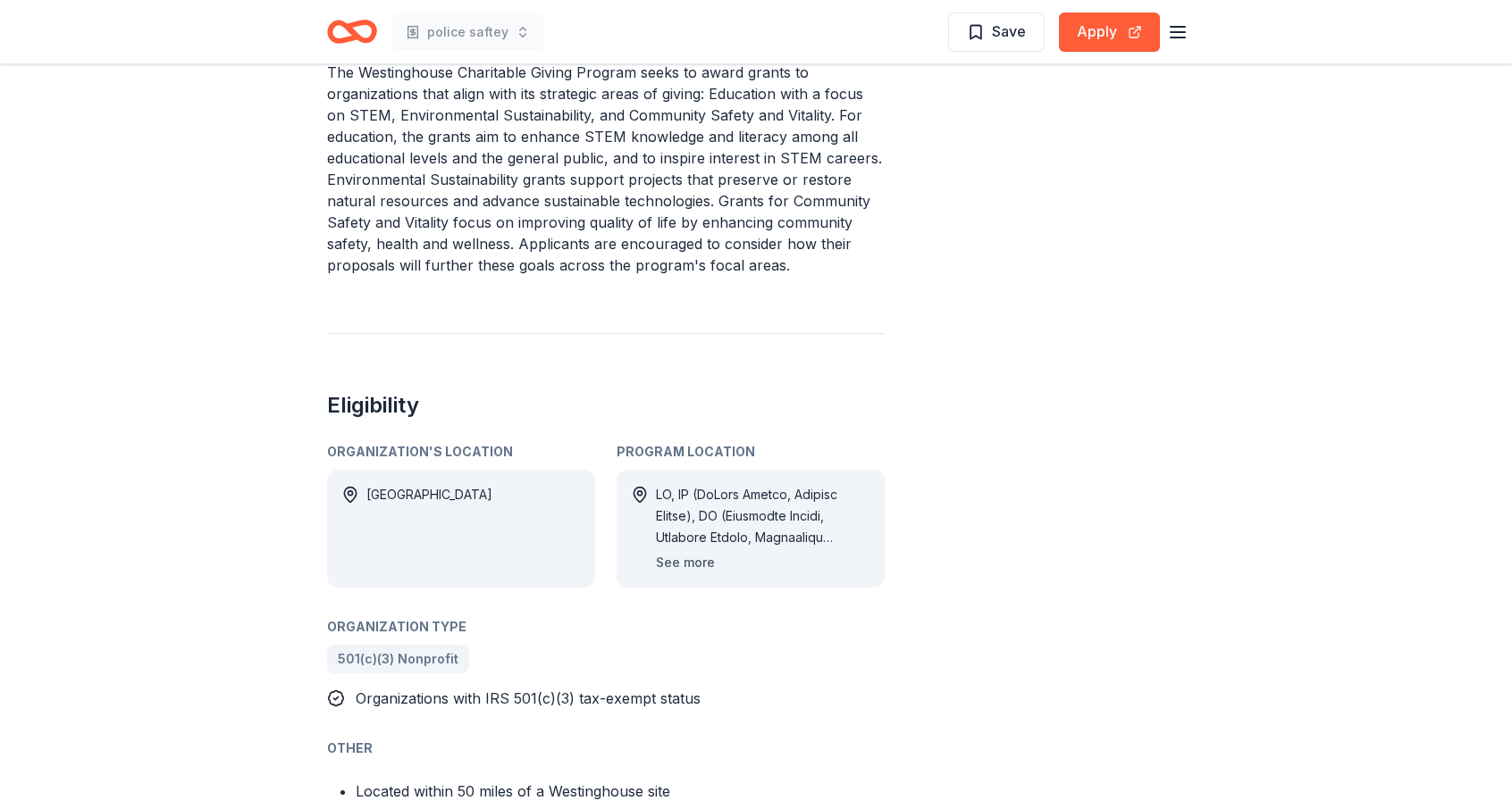
click at [676, 564] on button "See more" at bounding box center [685, 563] width 59 height 22
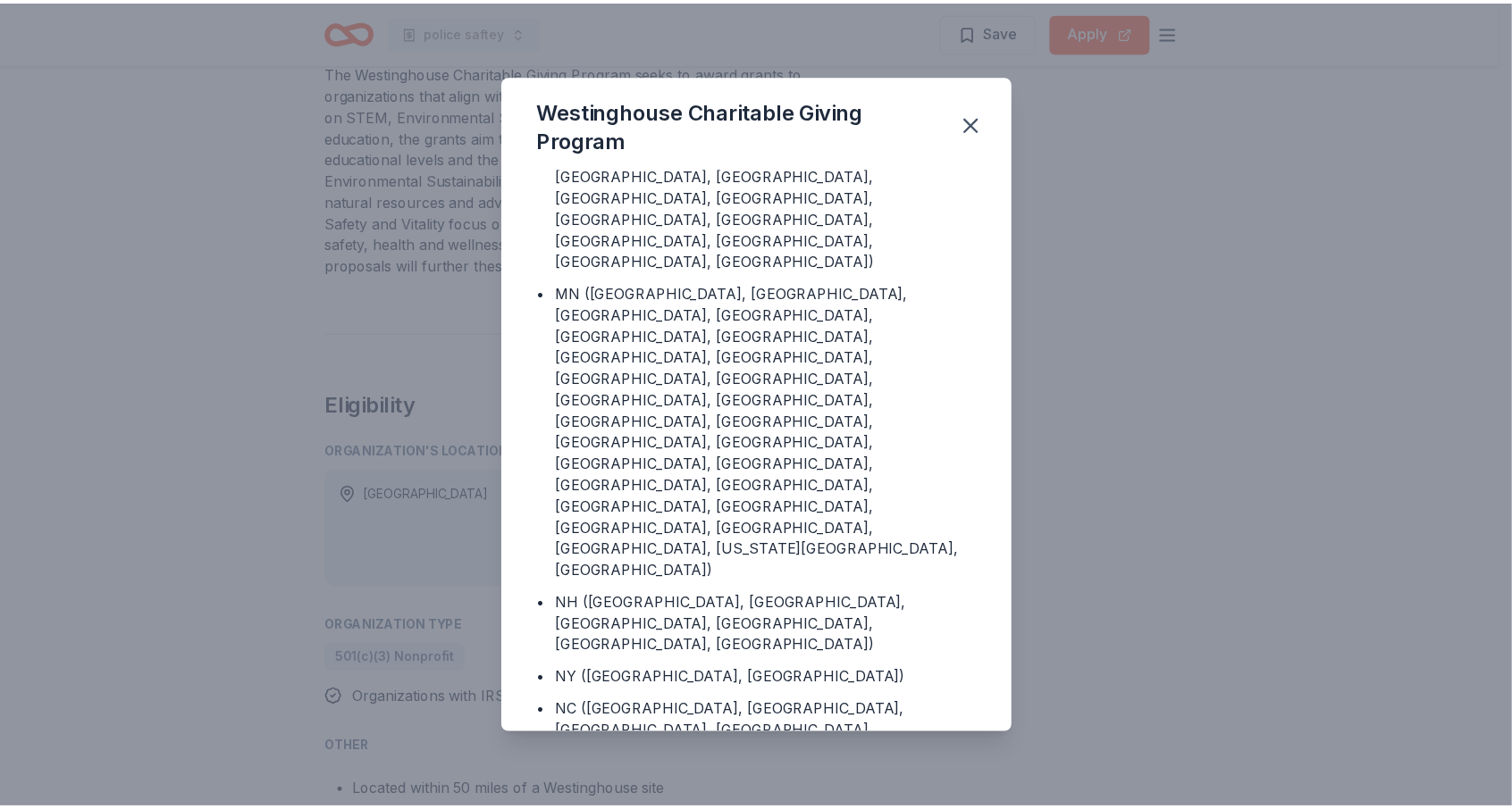
scroll to position [894, 0]
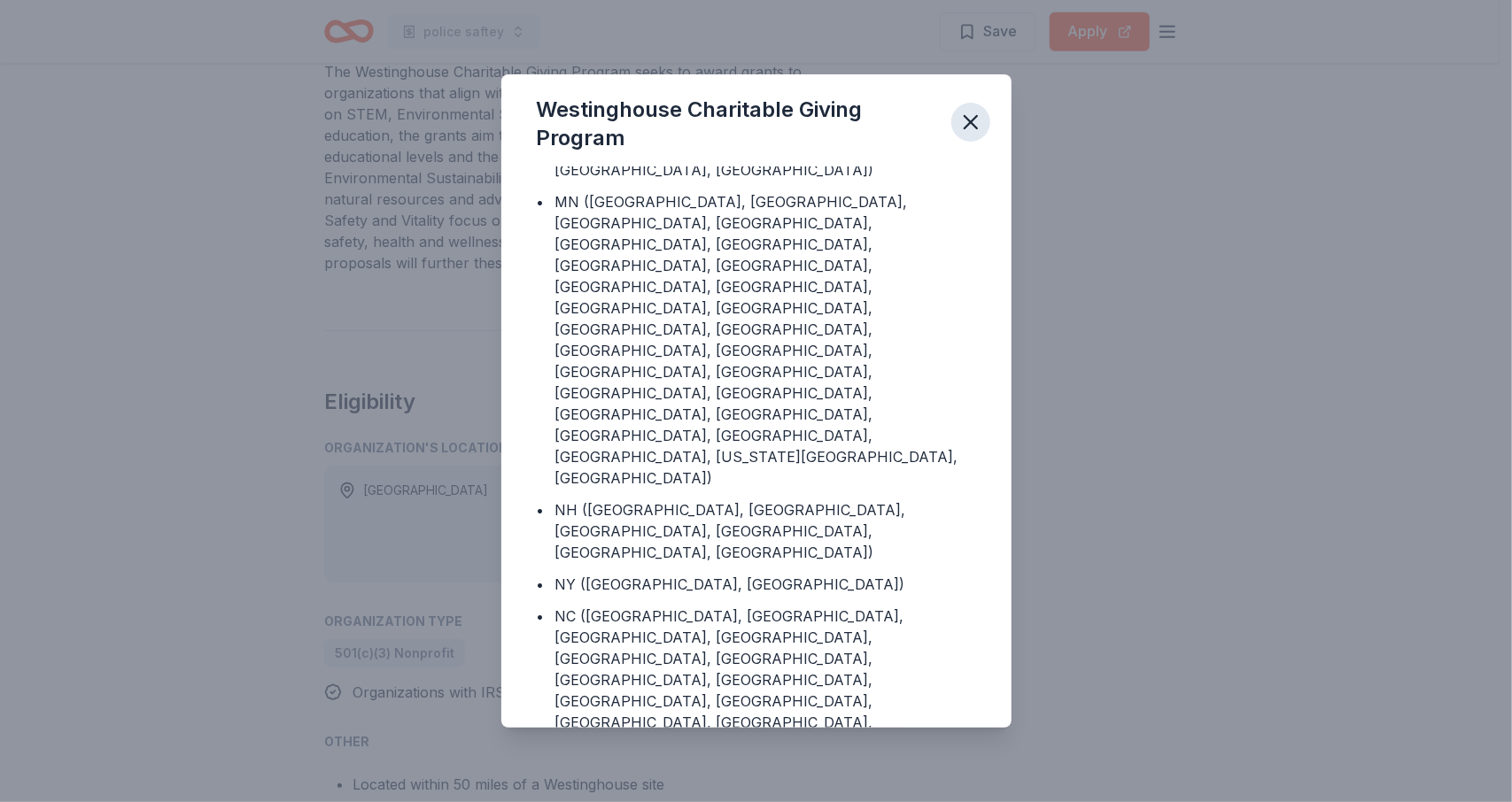
click at [967, 122] on icon "button" at bounding box center [970, 123] width 25 height 25
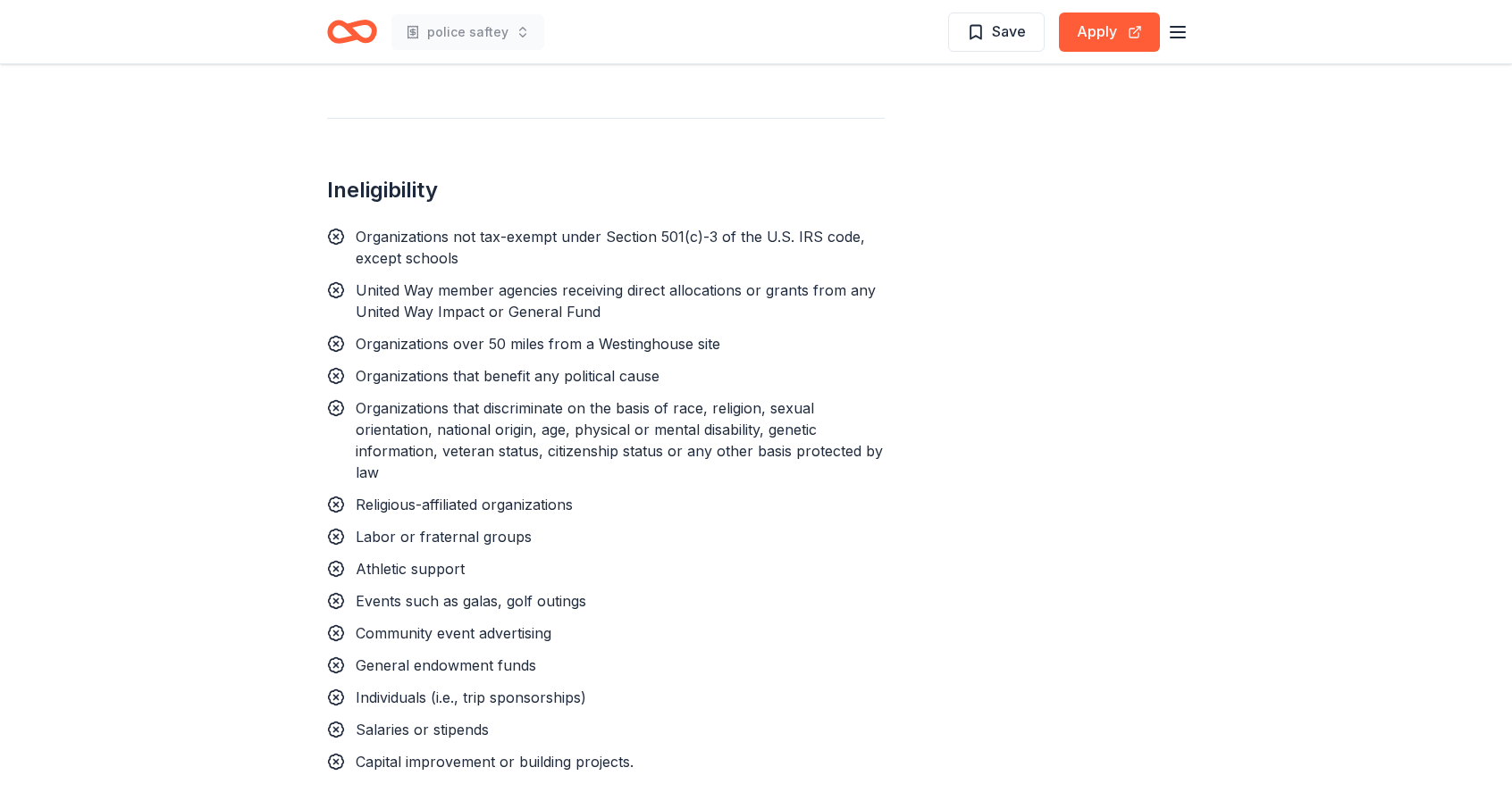
scroll to position [1429, 0]
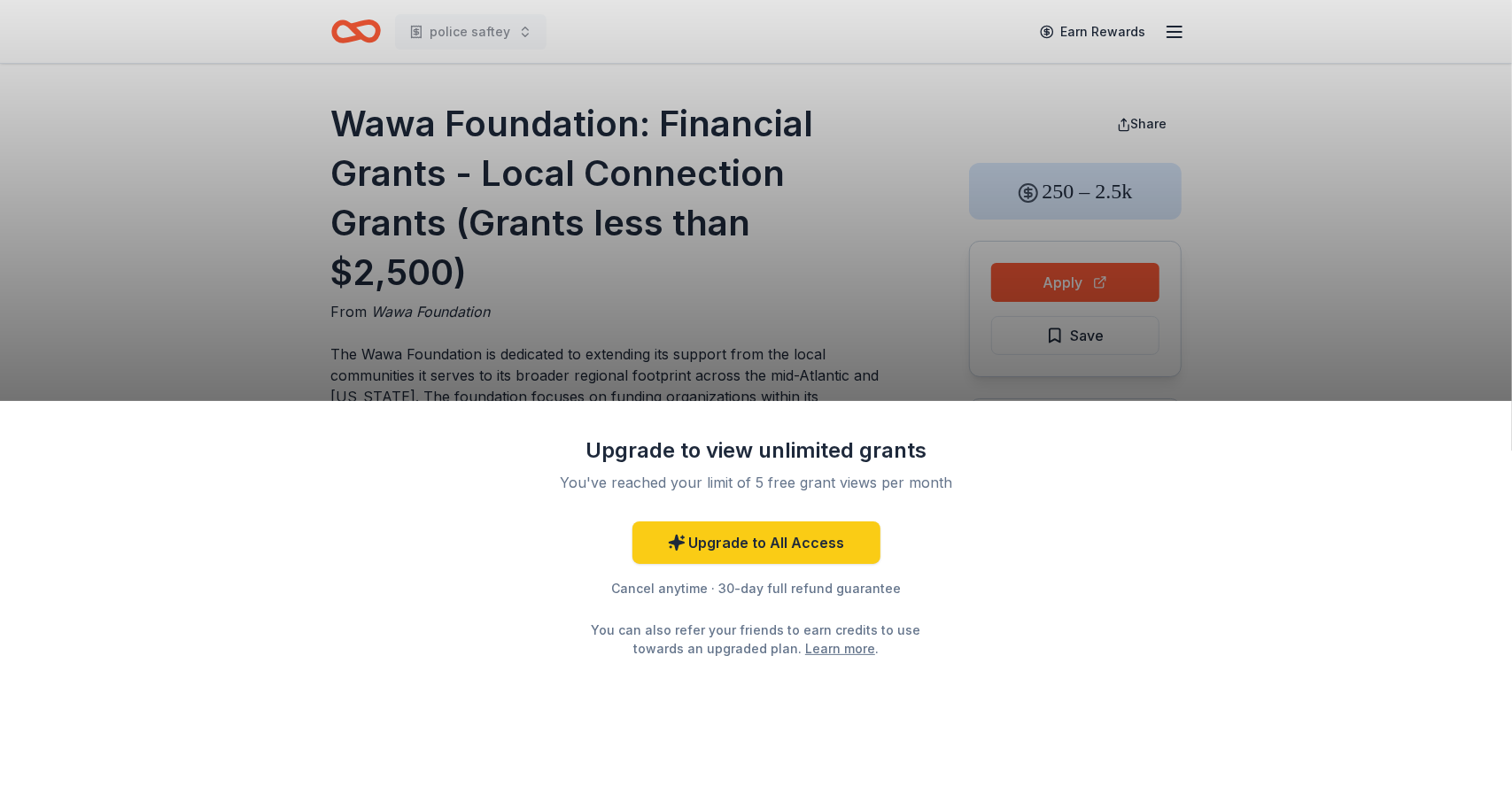
click at [1357, 260] on div "Upgrade to view unlimited grants You've reached your limit of 5 free grant view…" at bounding box center [756, 401] width 1512 height 802
